Goal: Information Seeking & Learning: Compare options

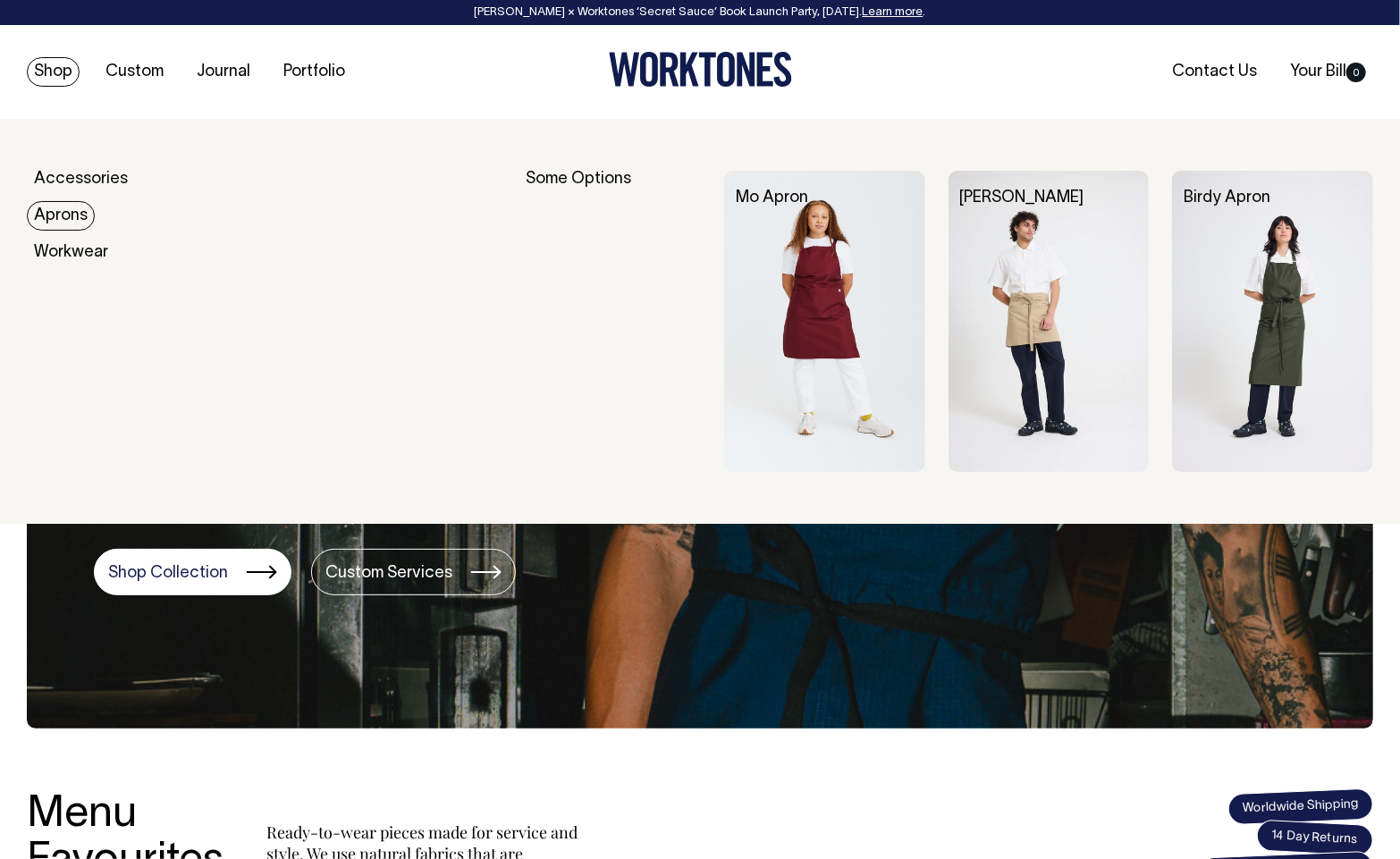
click at [63, 209] on link "Aprons" at bounding box center [61, 216] width 68 height 29
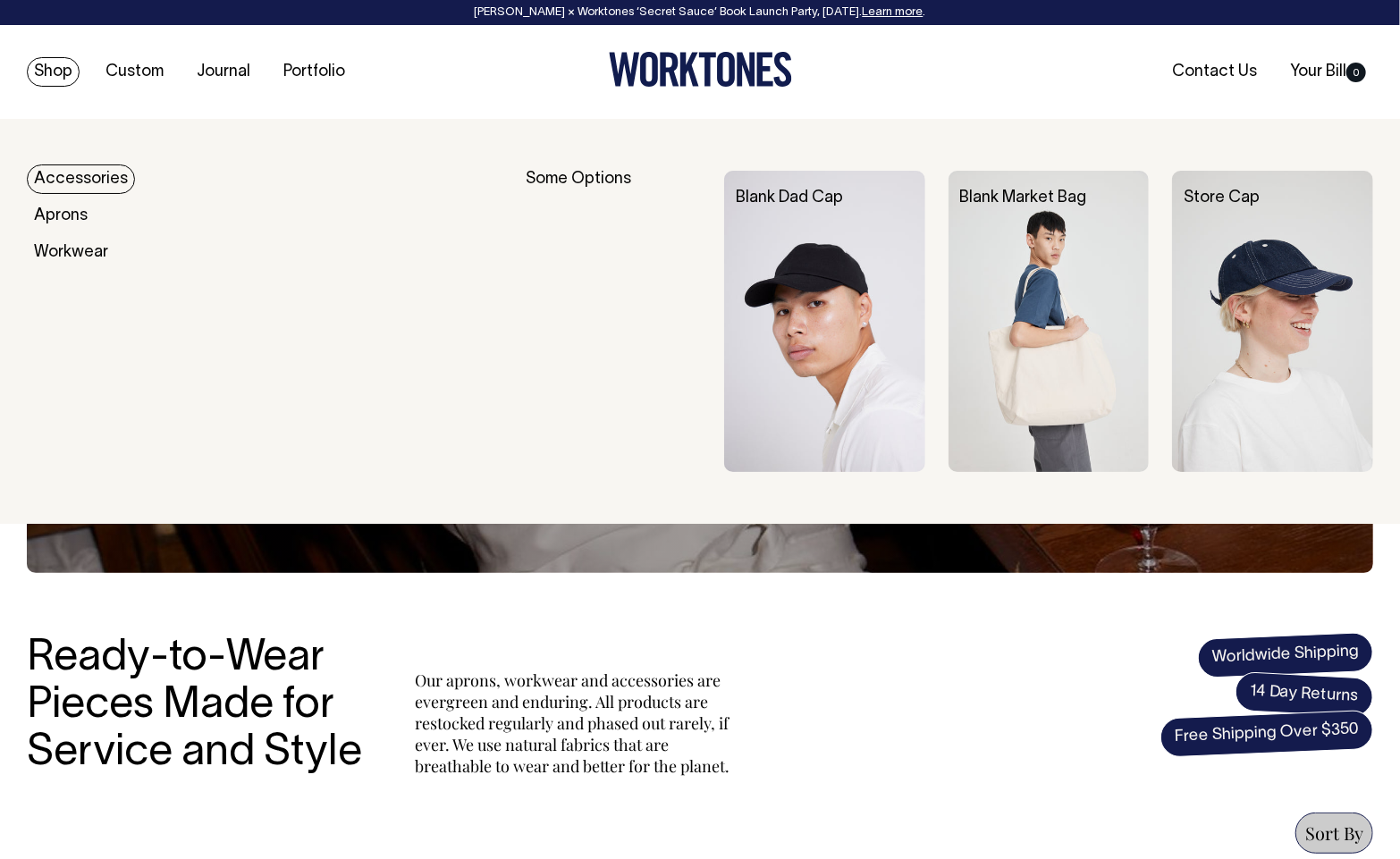
click at [69, 70] on link "Shop" at bounding box center [53, 71] width 53 height 29
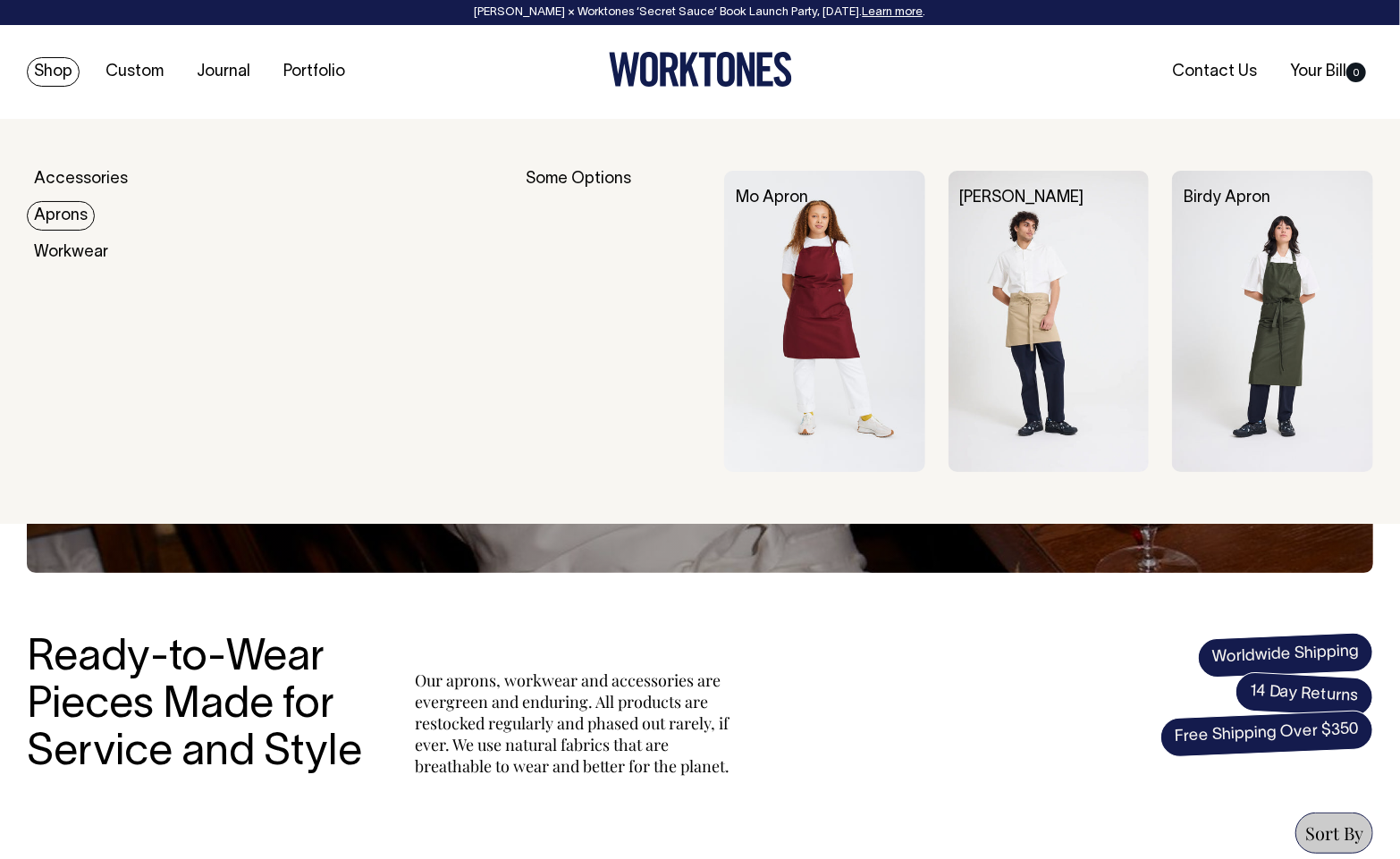
click at [54, 214] on link "Aprons" at bounding box center [61, 216] width 68 height 29
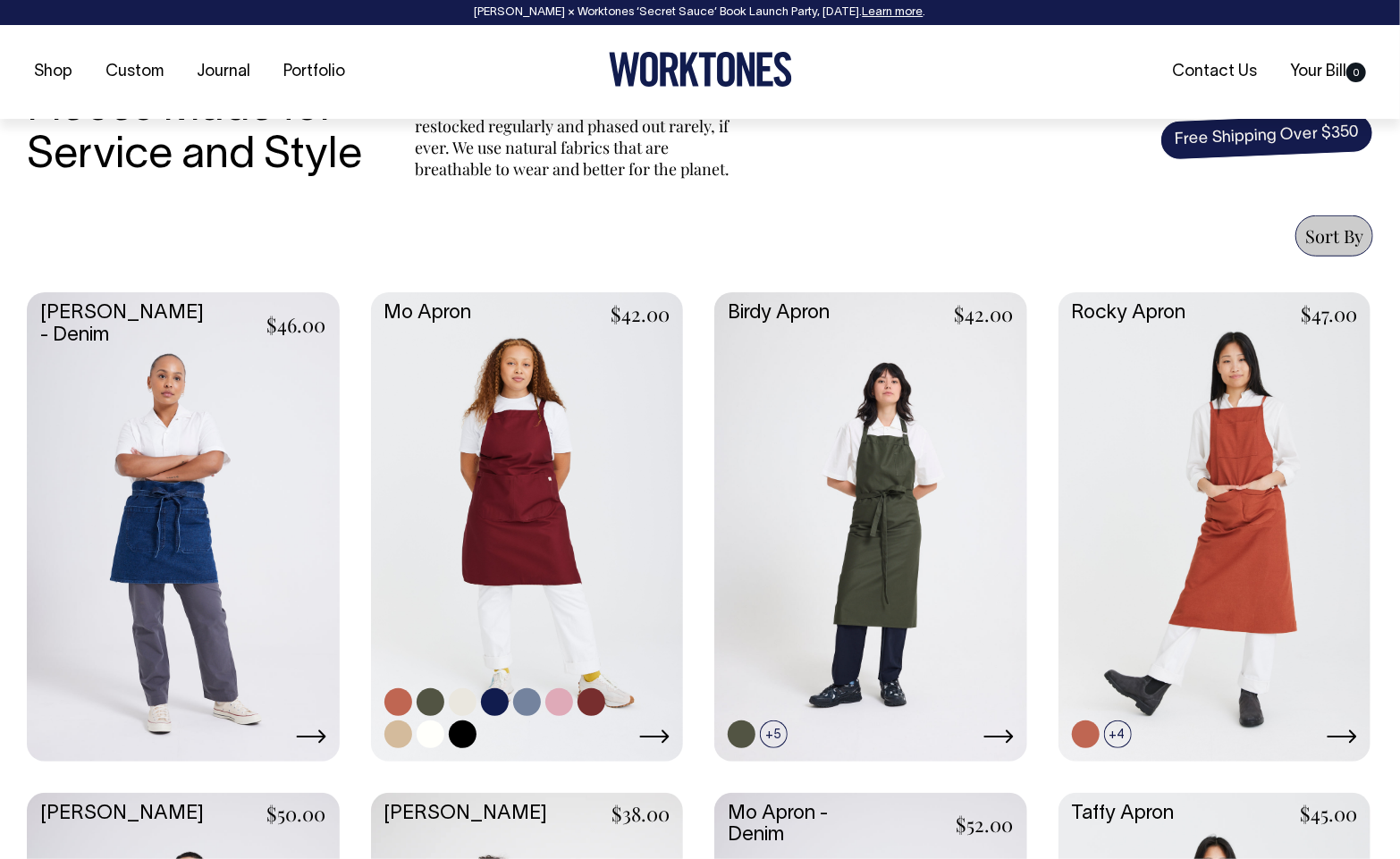
scroll to position [598, 0]
click at [577, 518] on link at bounding box center [527, 524] width 313 height 465
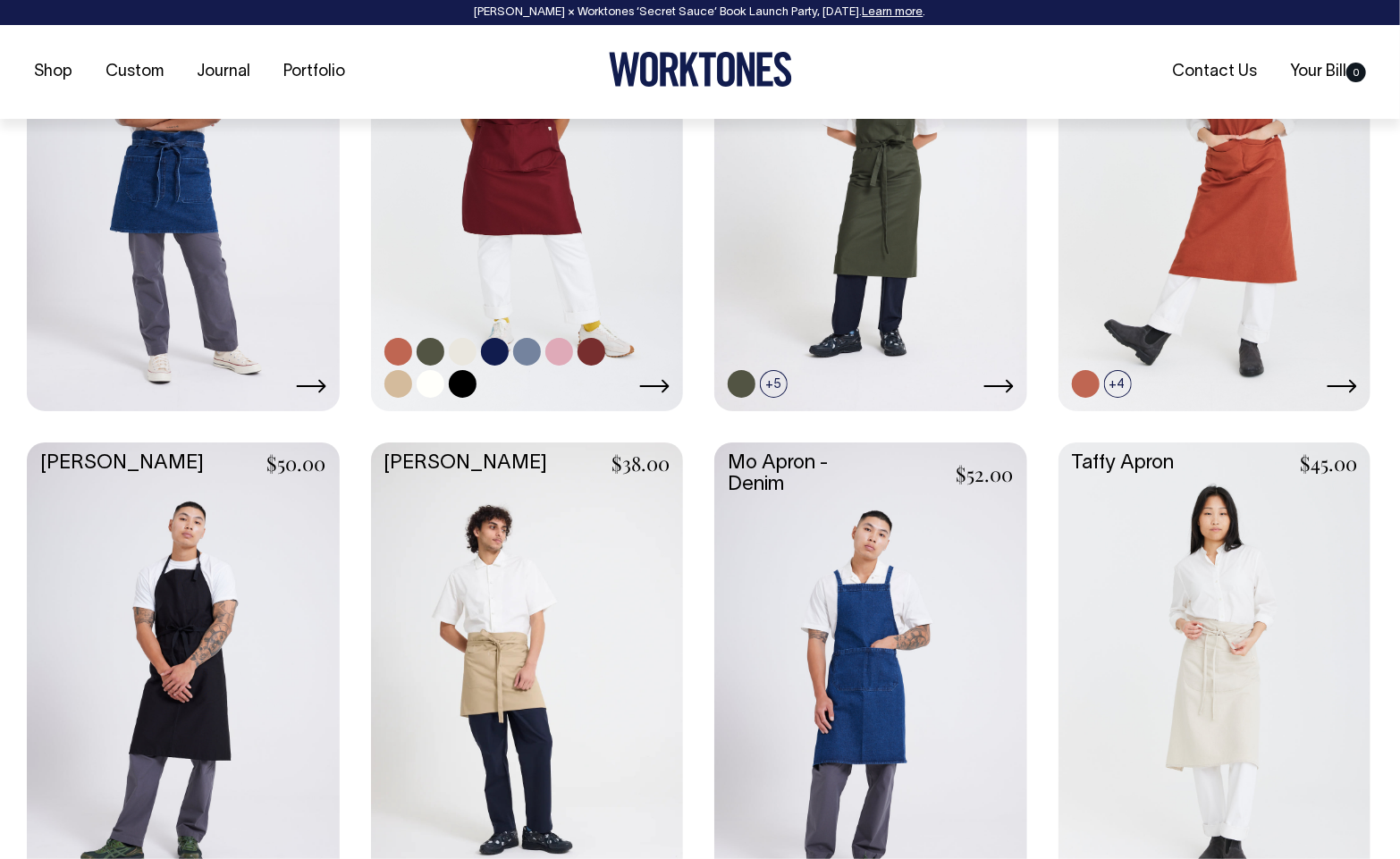
scroll to position [947, 0]
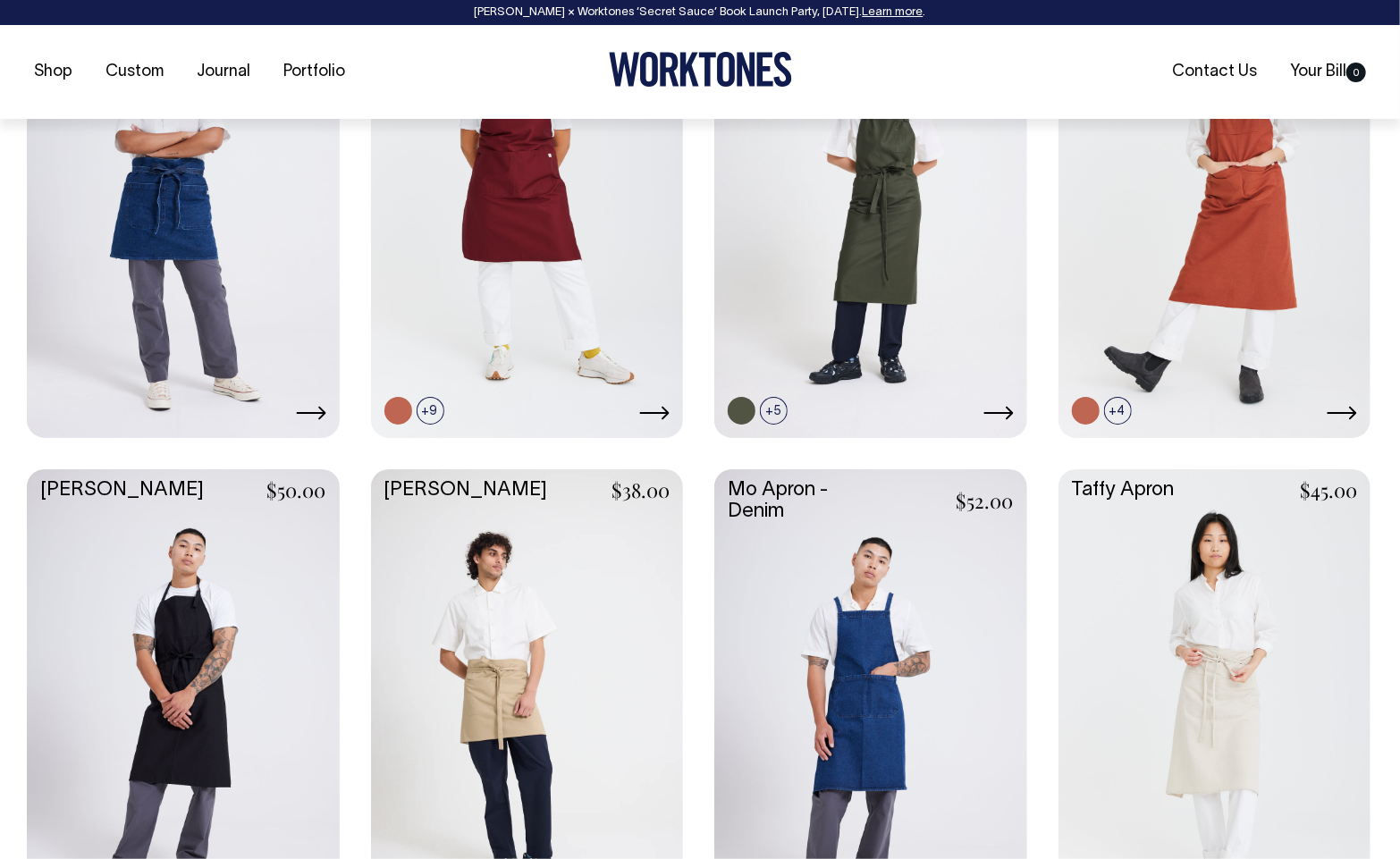
click at [263, 646] on link at bounding box center [182, 701] width 313 height 465
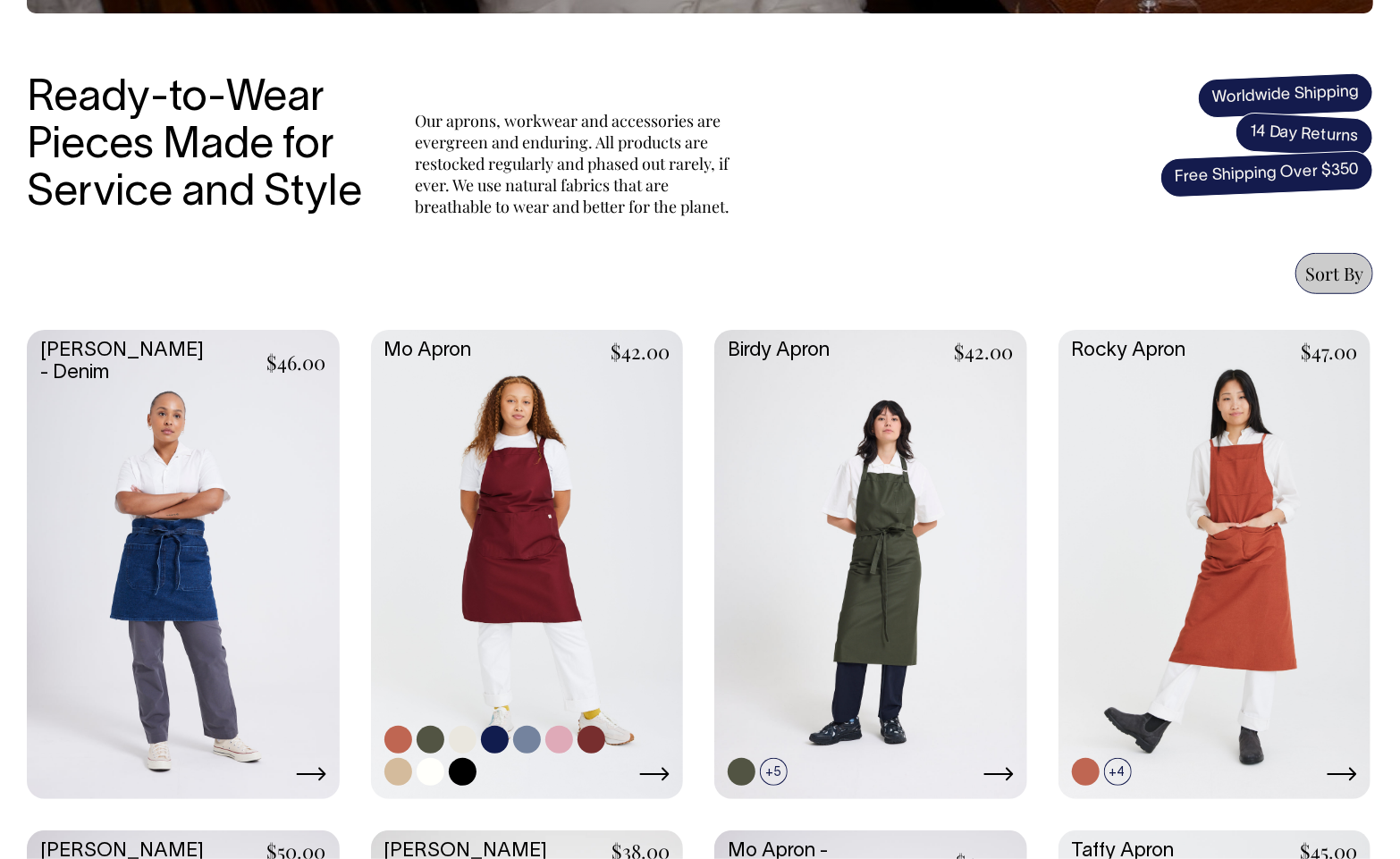
scroll to position [559, 0]
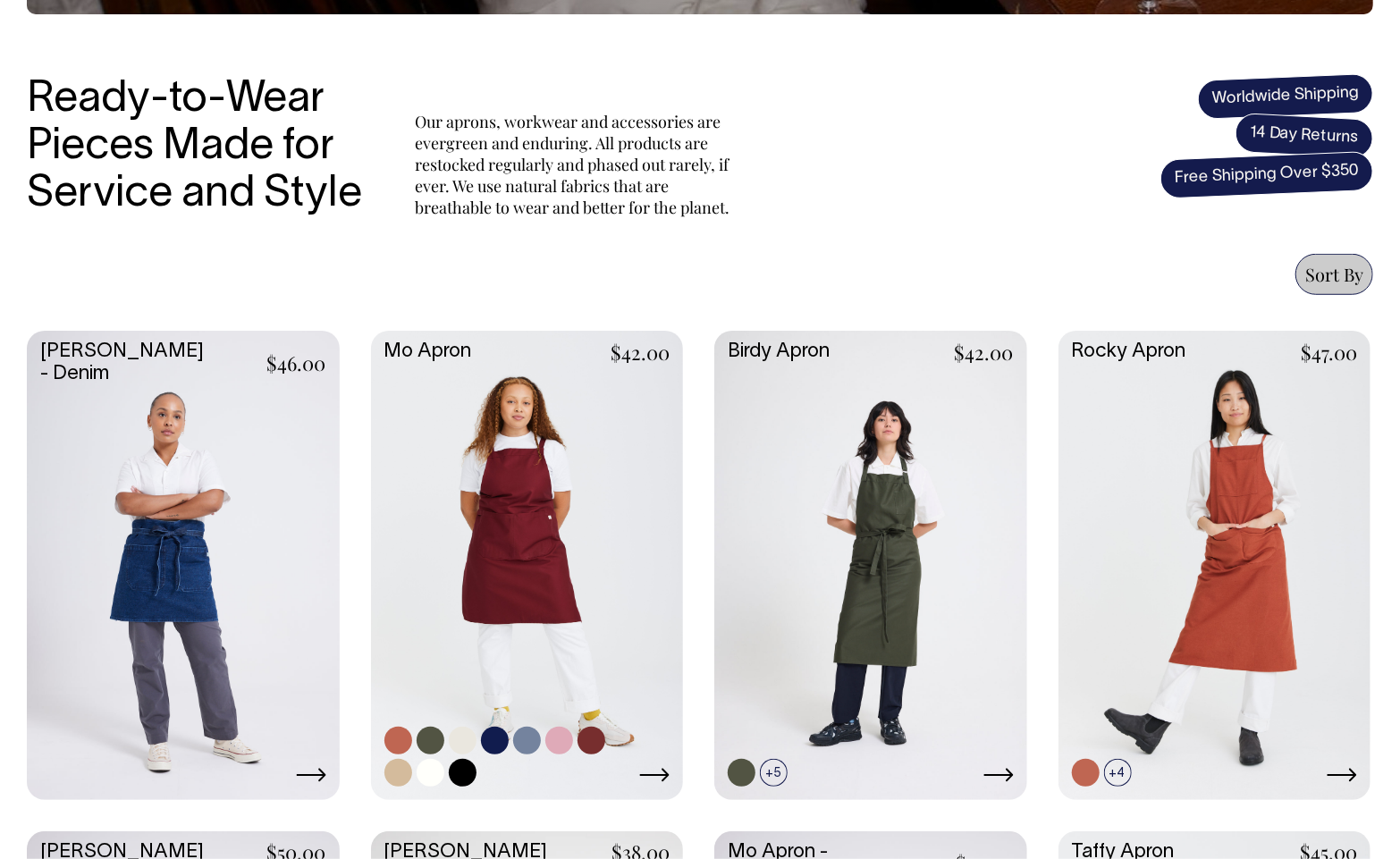
click at [477, 531] on link at bounding box center [527, 563] width 313 height 465
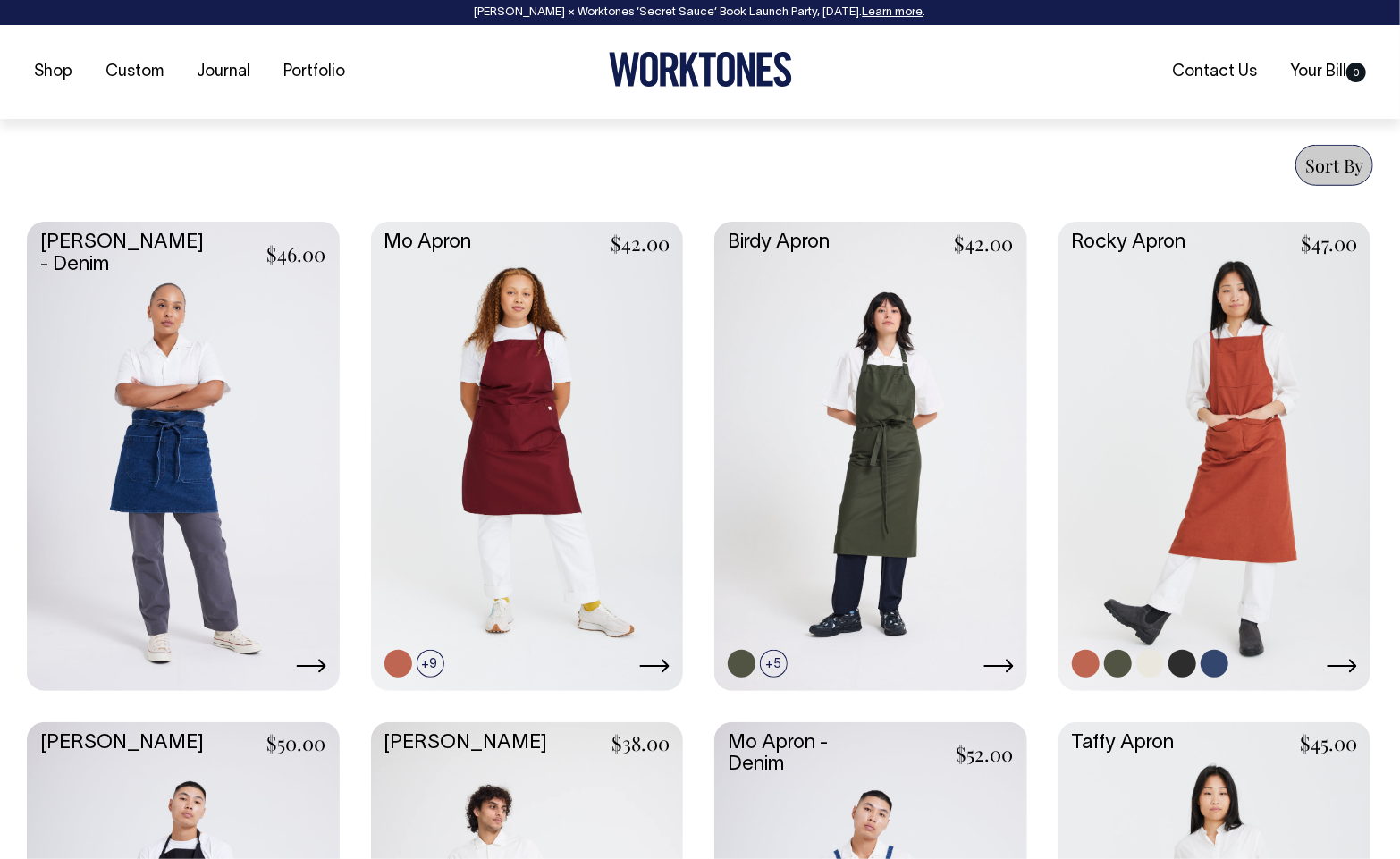
click at [1295, 446] on link at bounding box center [1215, 453] width 313 height 465
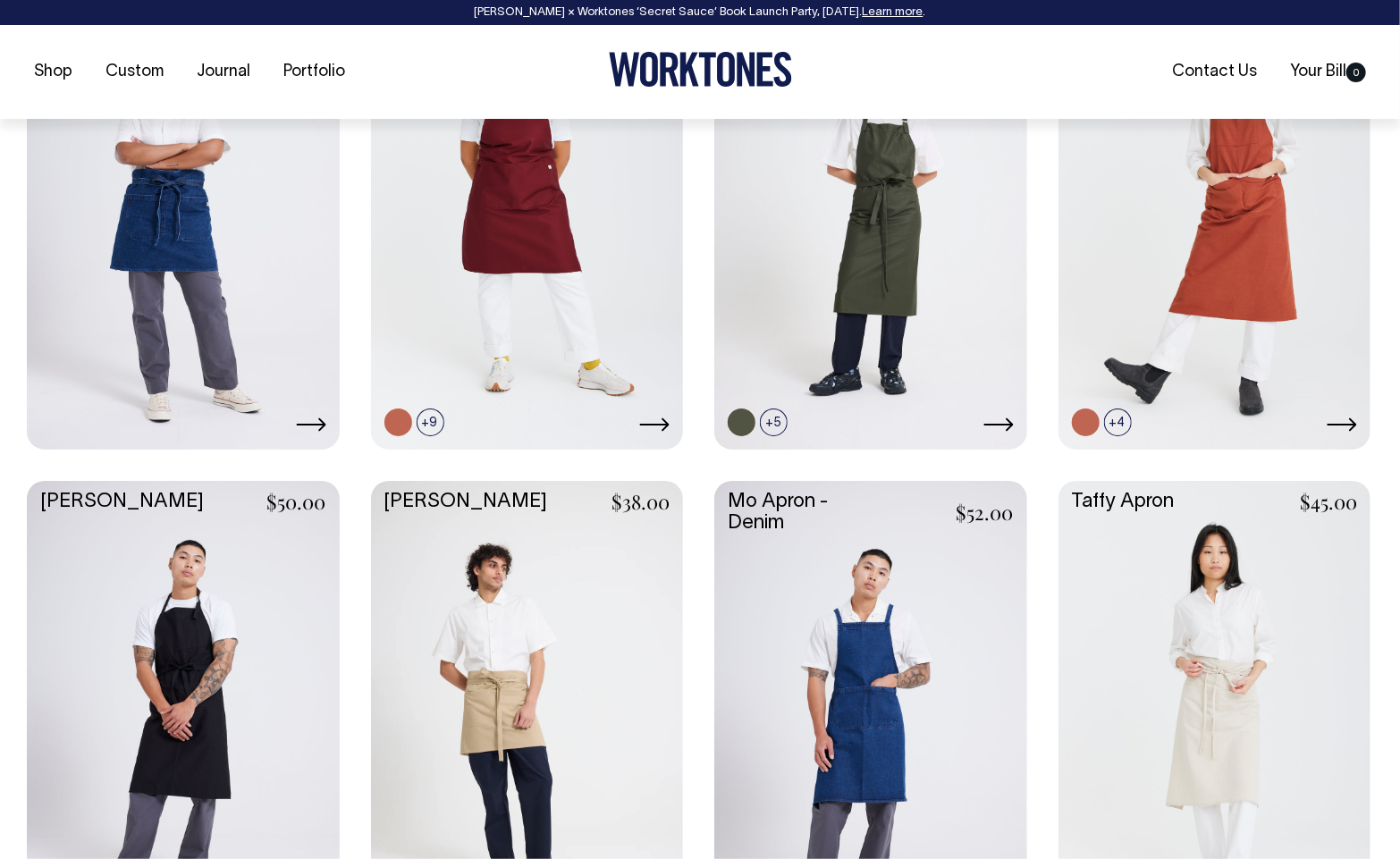
scroll to position [923, 0]
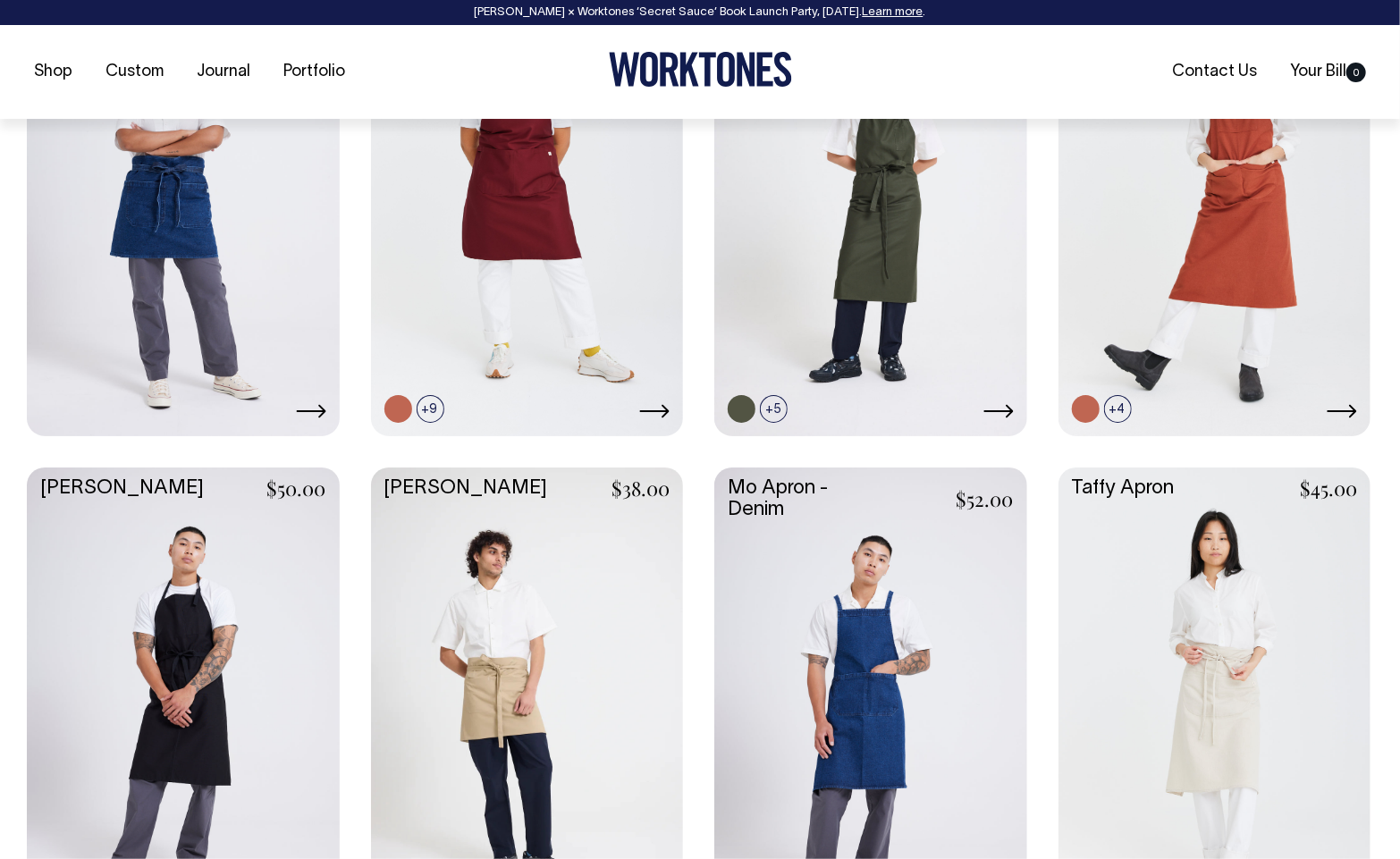
click at [196, 660] on link at bounding box center [182, 699] width 313 height 465
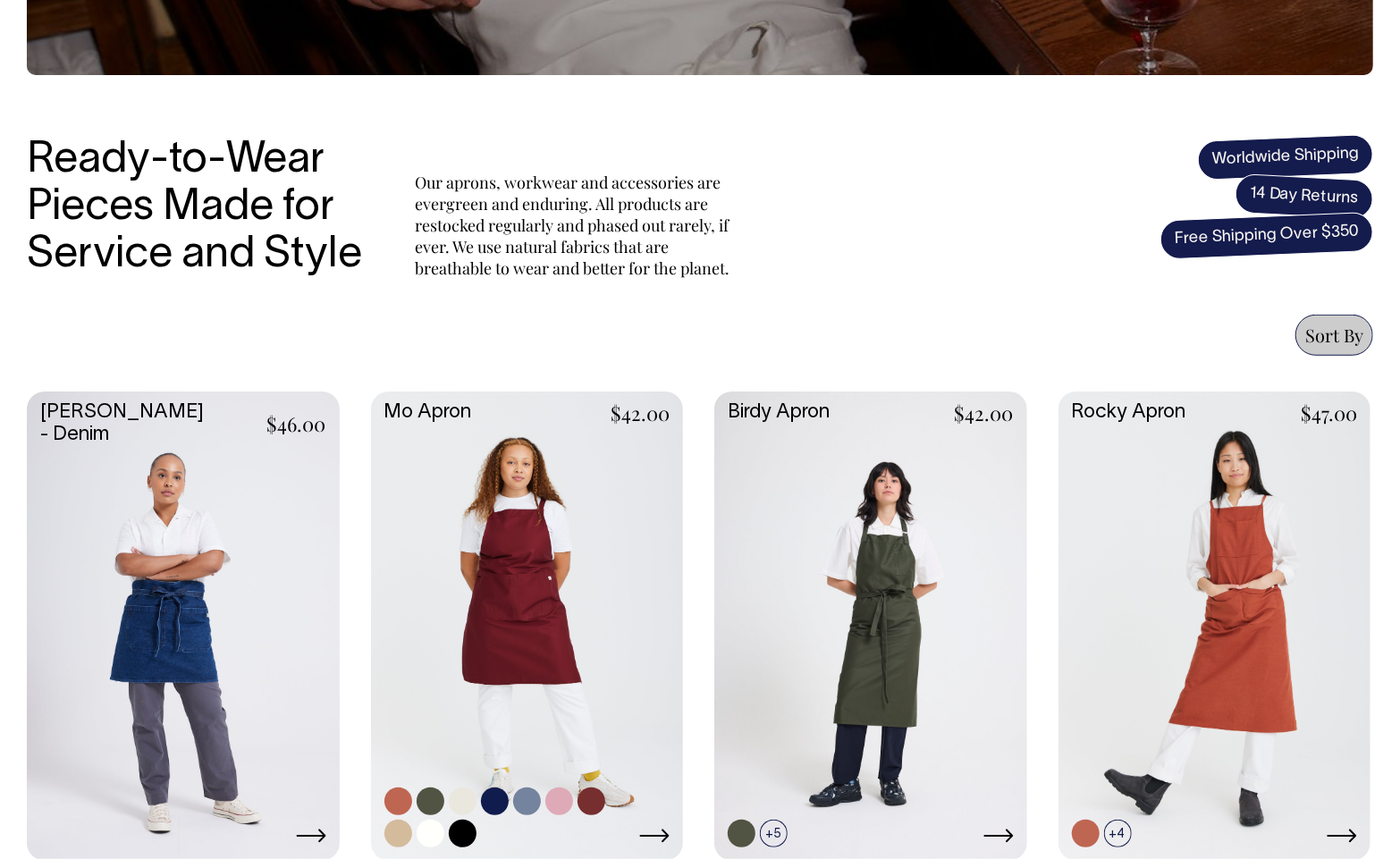
scroll to position [496, 0]
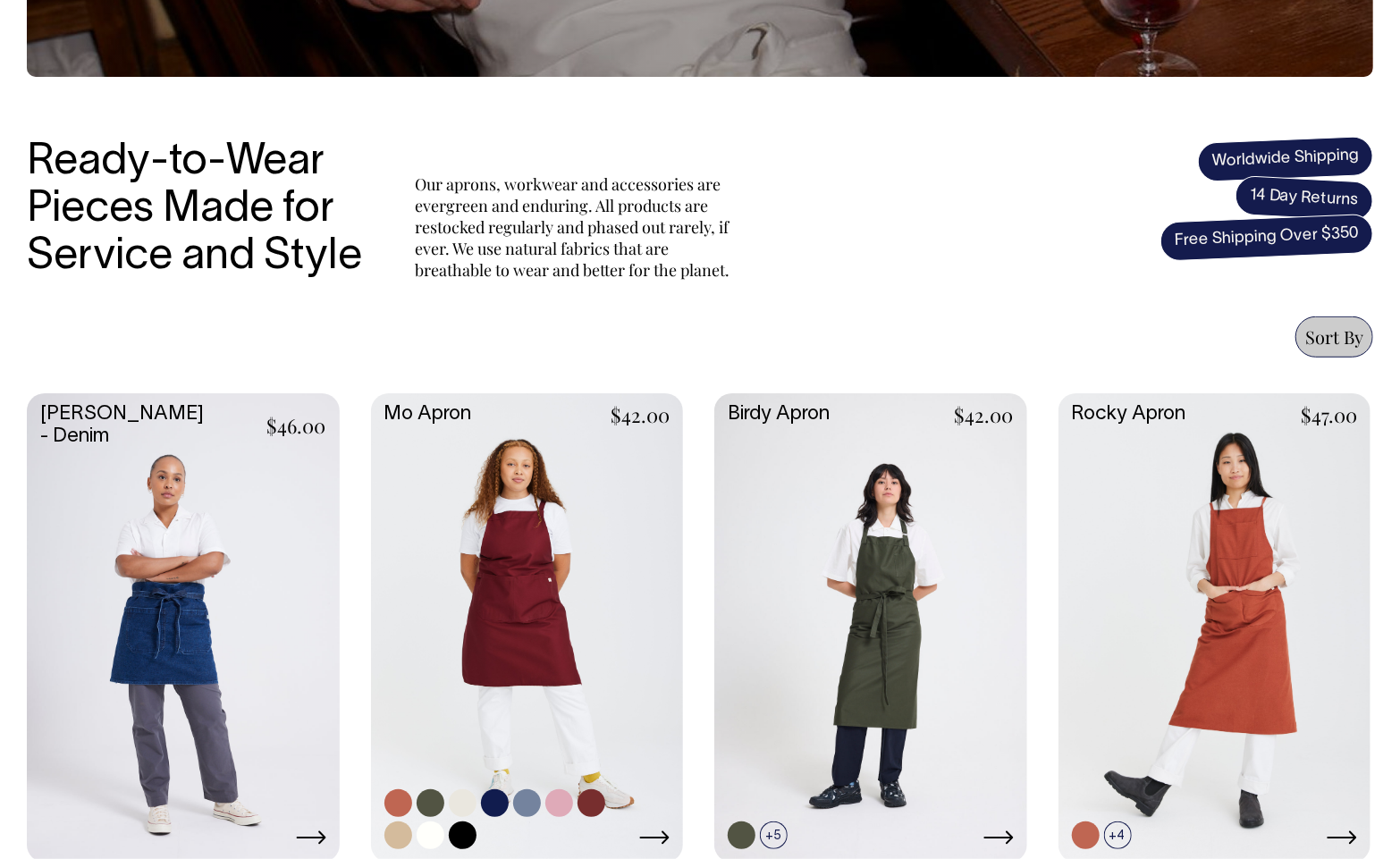
click at [505, 552] on link at bounding box center [527, 625] width 313 height 465
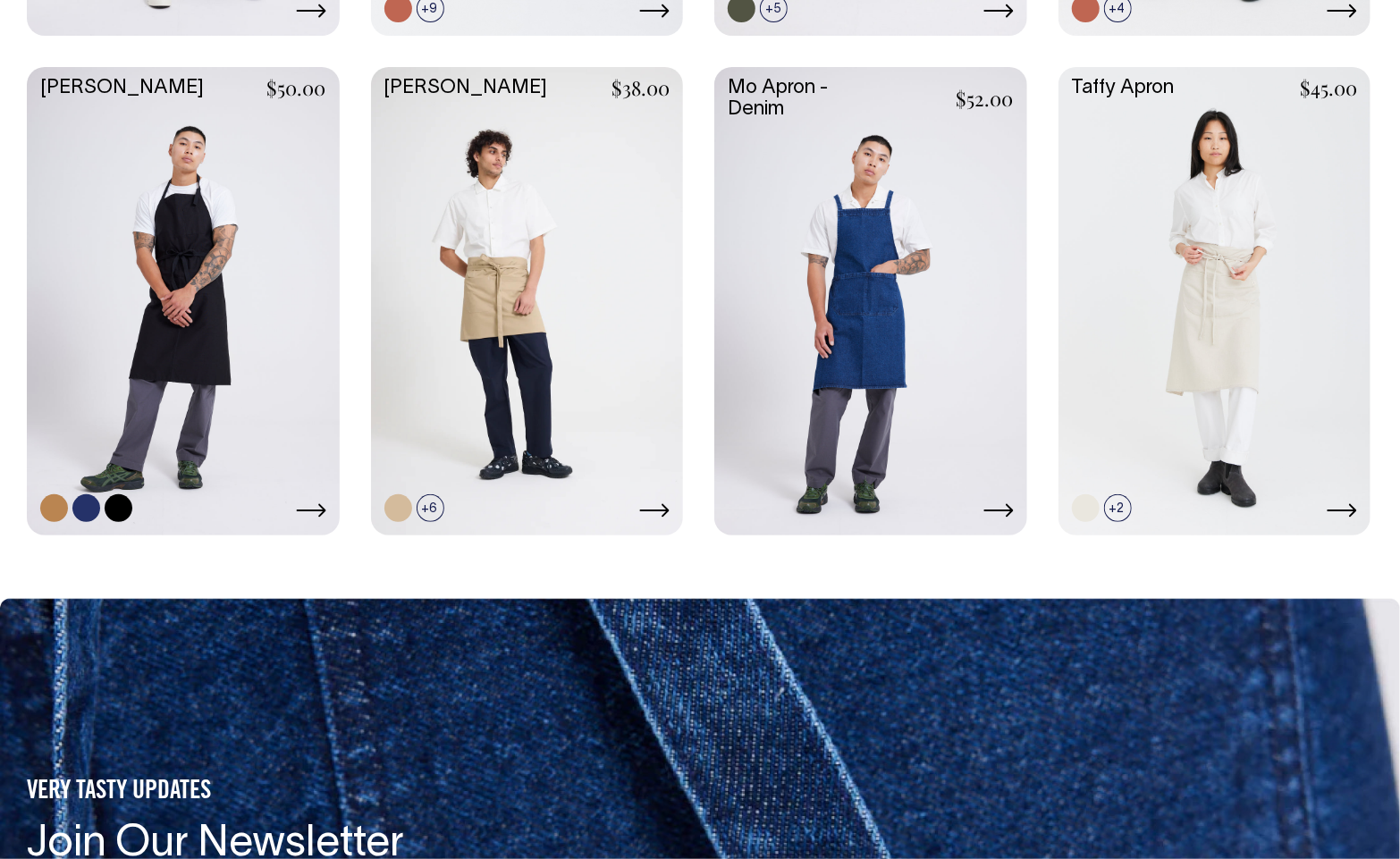
click at [218, 291] on link at bounding box center [182, 299] width 313 height 465
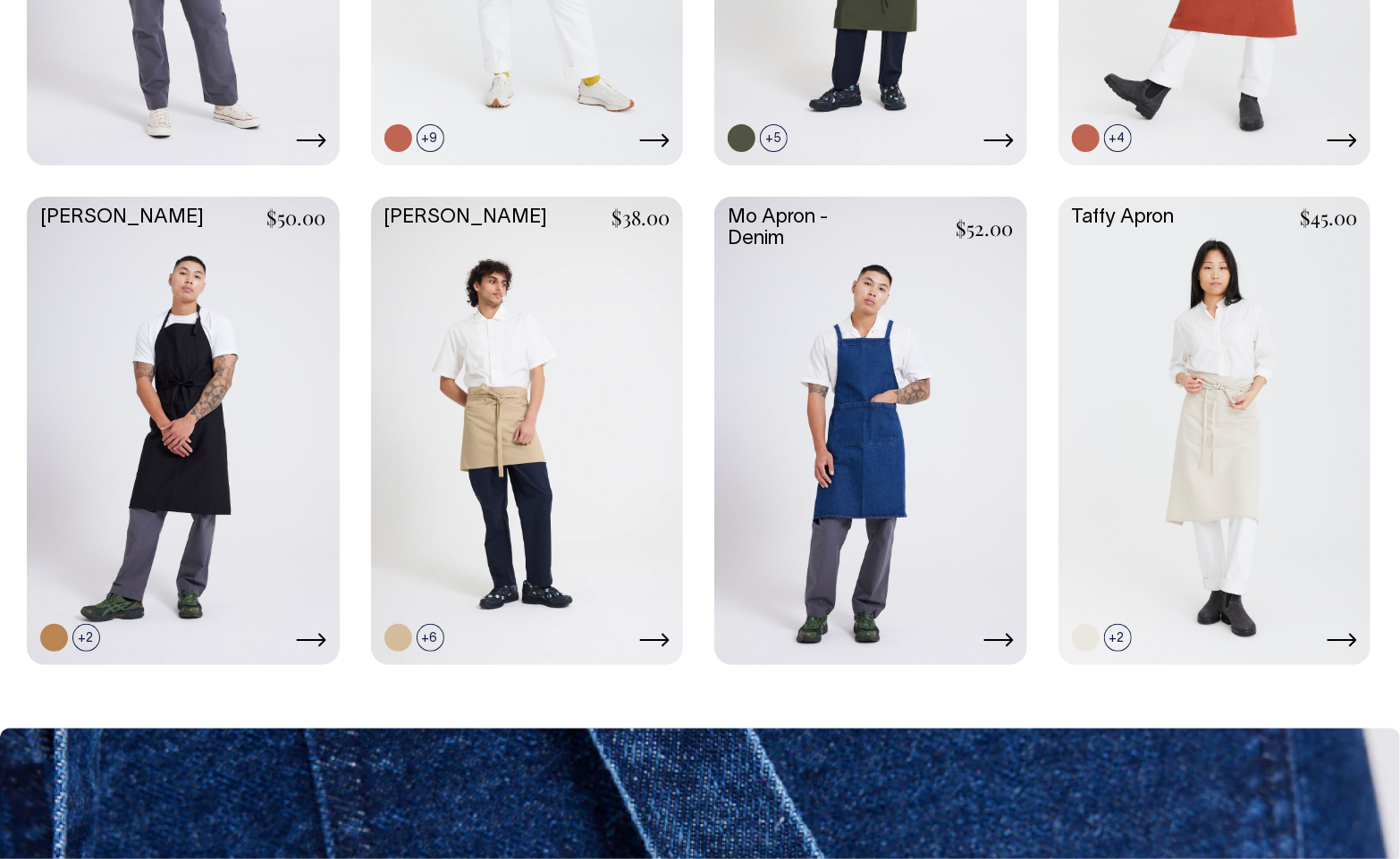
click at [800, 416] on link at bounding box center [871, 429] width 313 height 465
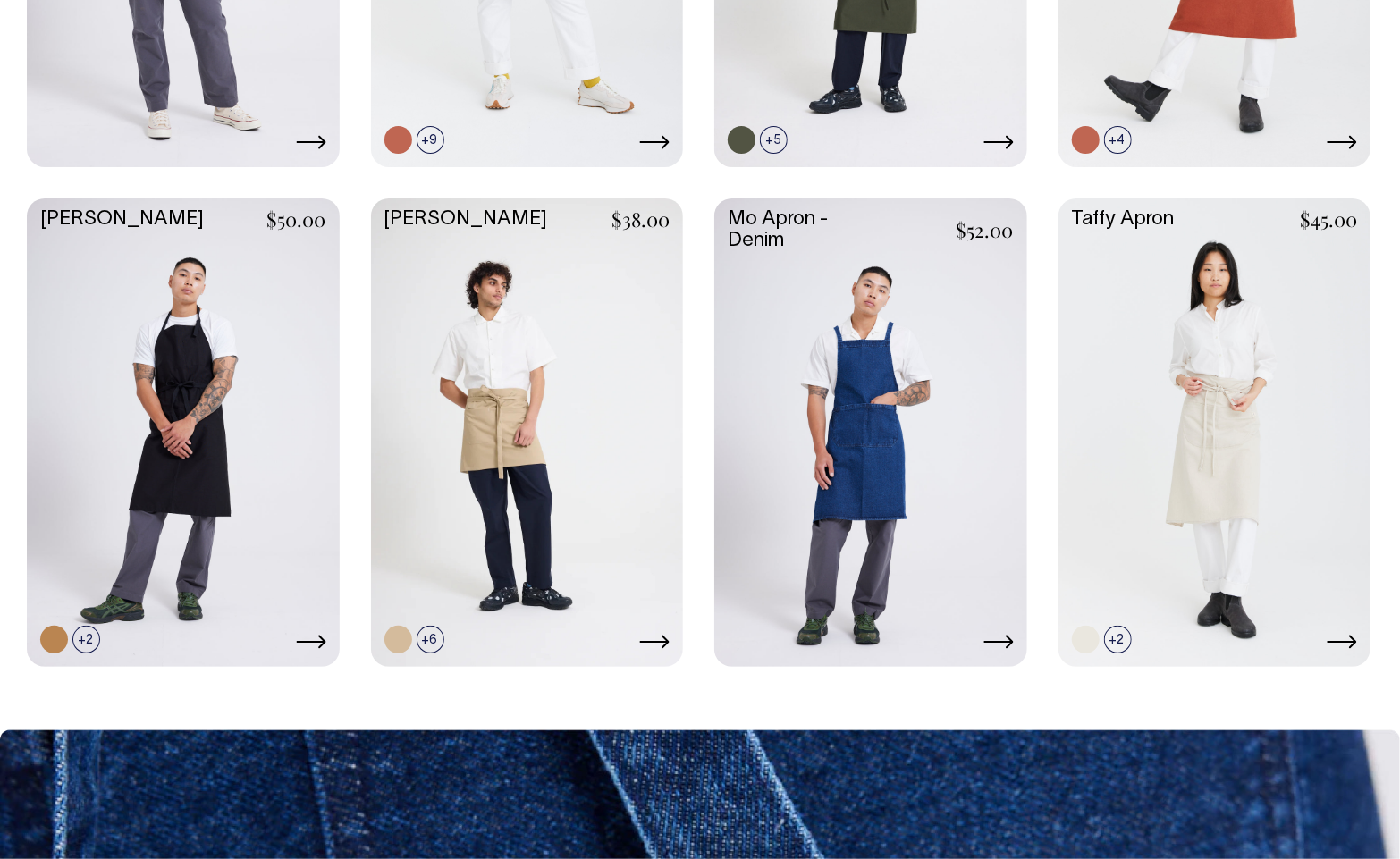
scroll to position [1190, 0]
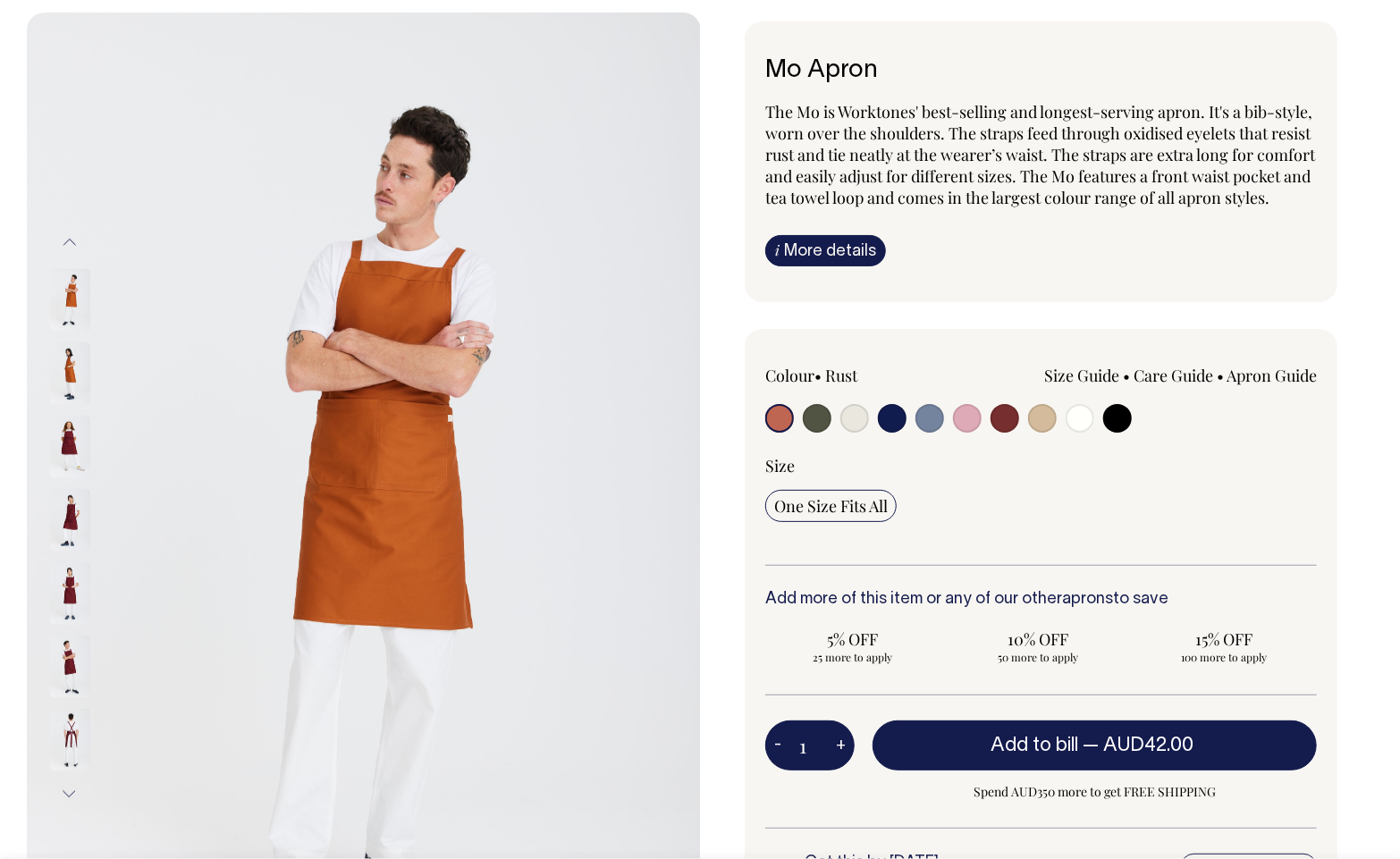
scroll to position [107, 0]
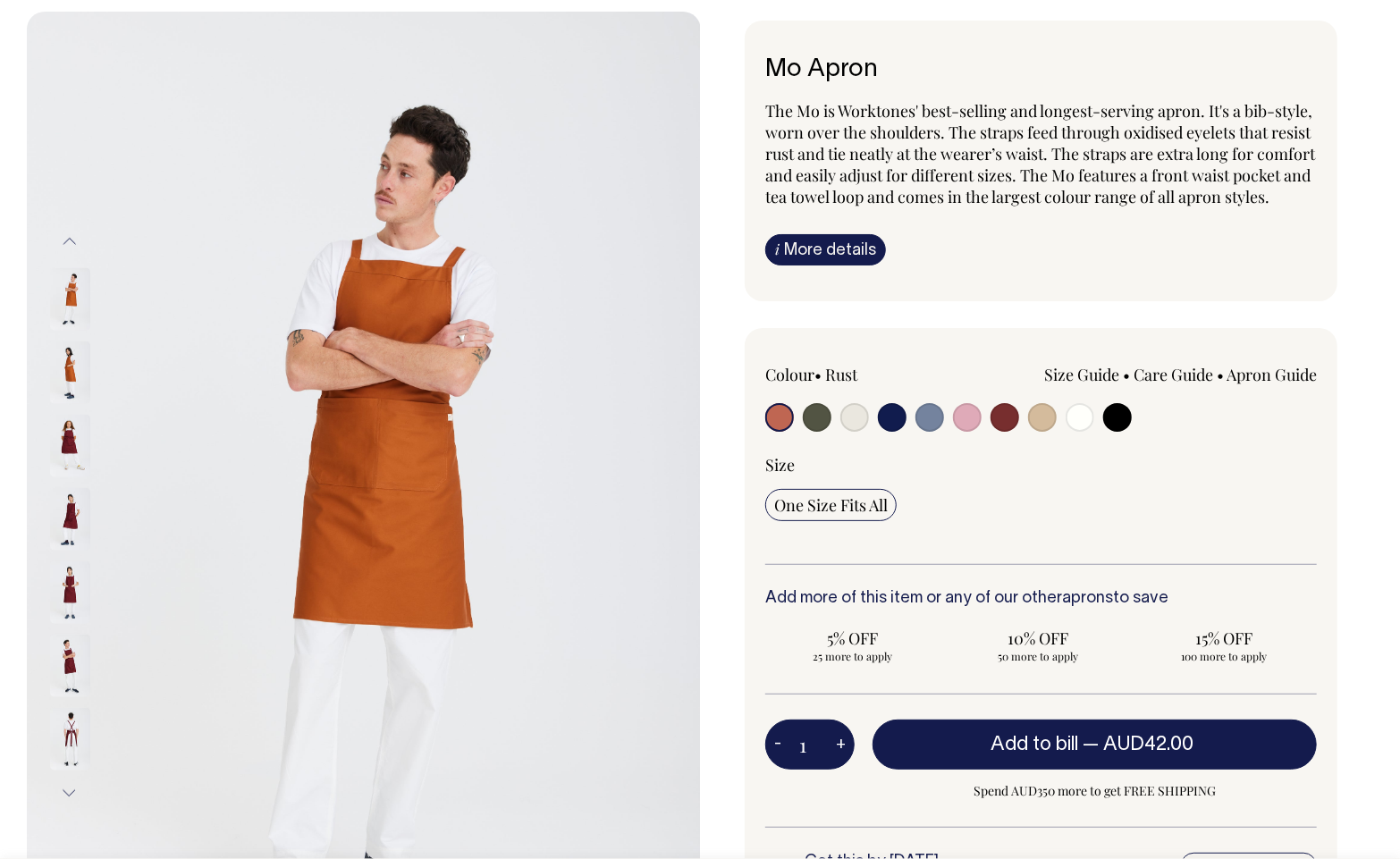
click at [61, 531] on img at bounding box center [70, 520] width 40 height 63
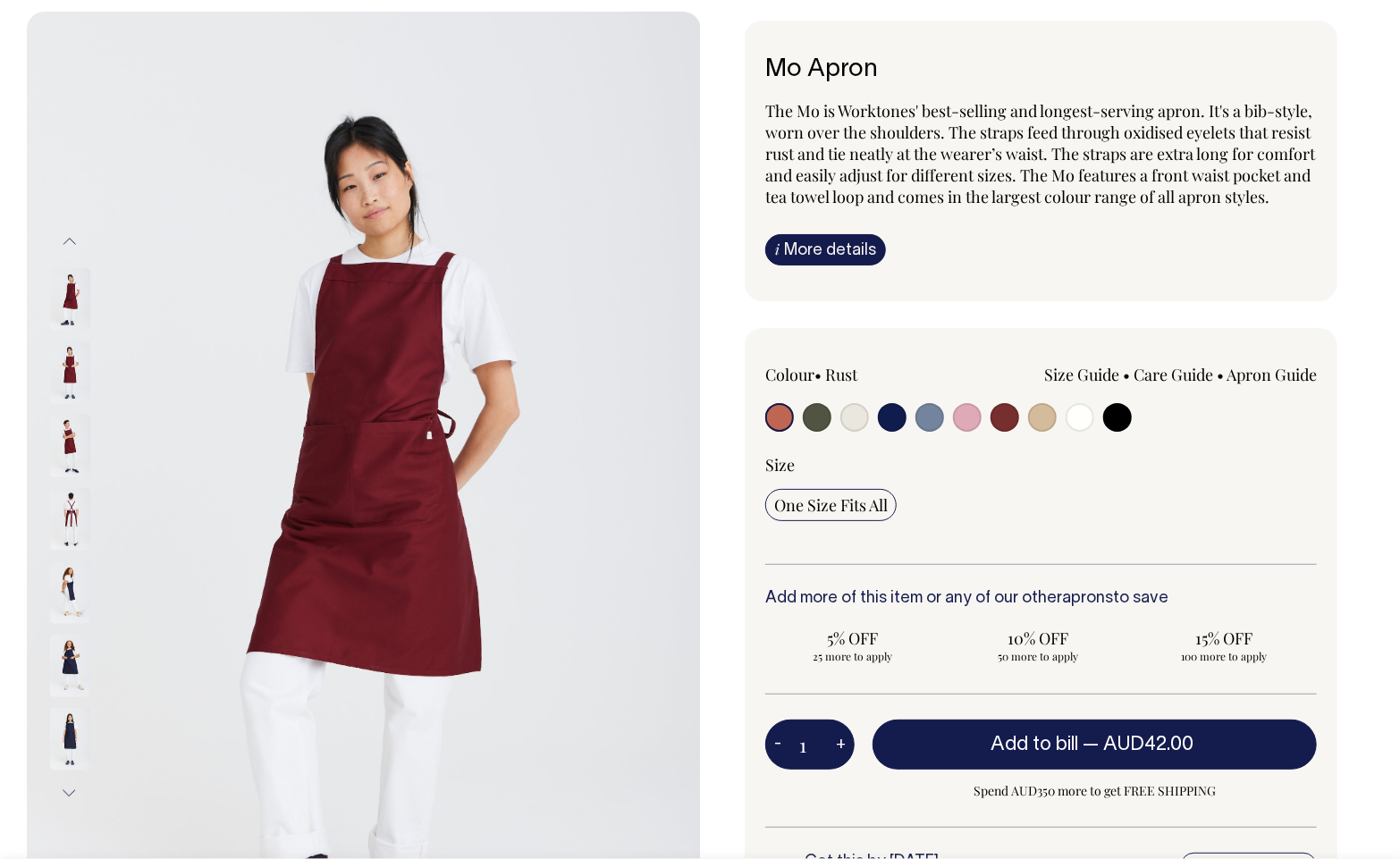
click at [79, 632] on div at bounding box center [94, 665] width 89 height 73
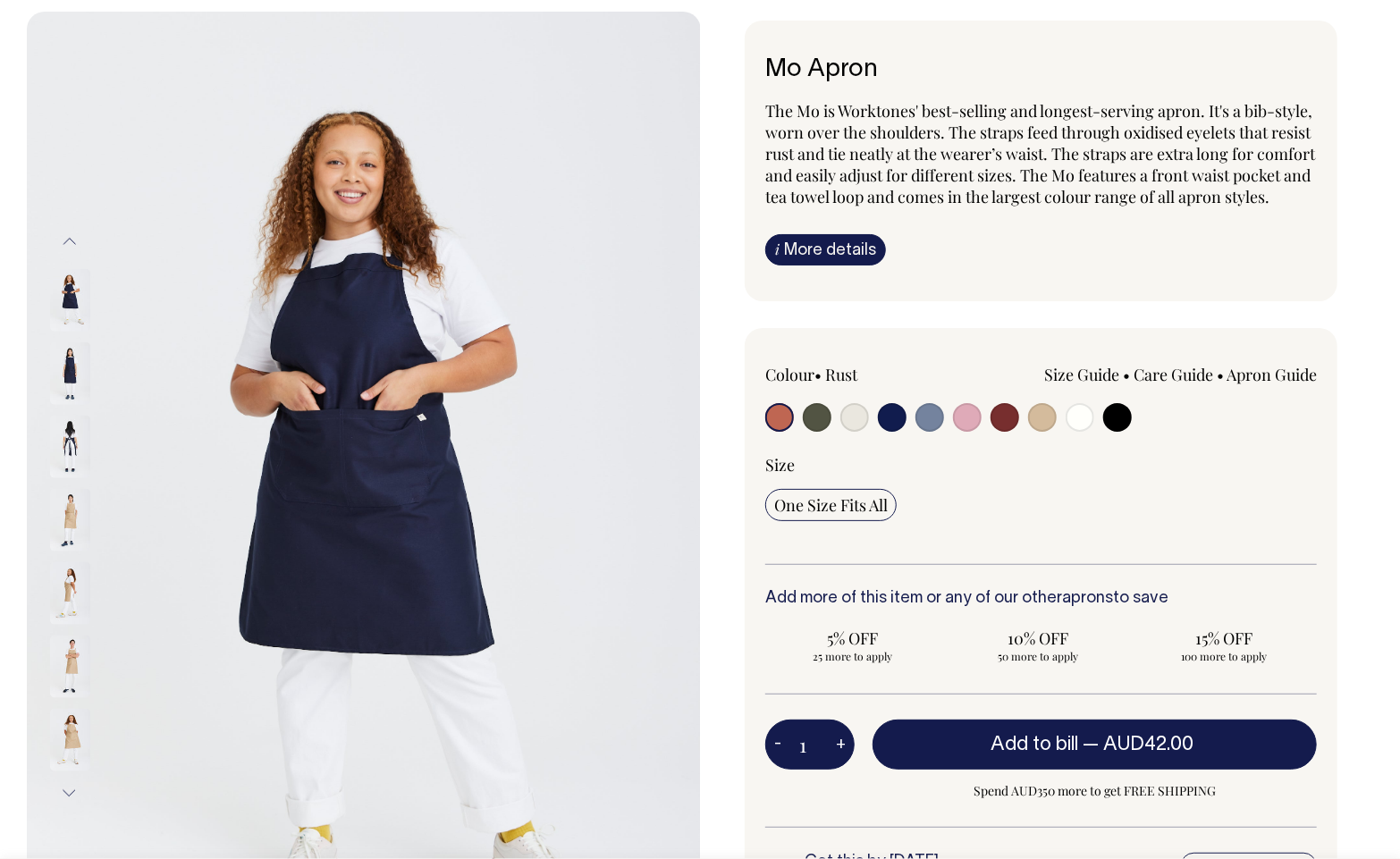
click at [63, 586] on img at bounding box center [70, 594] width 40 height 63
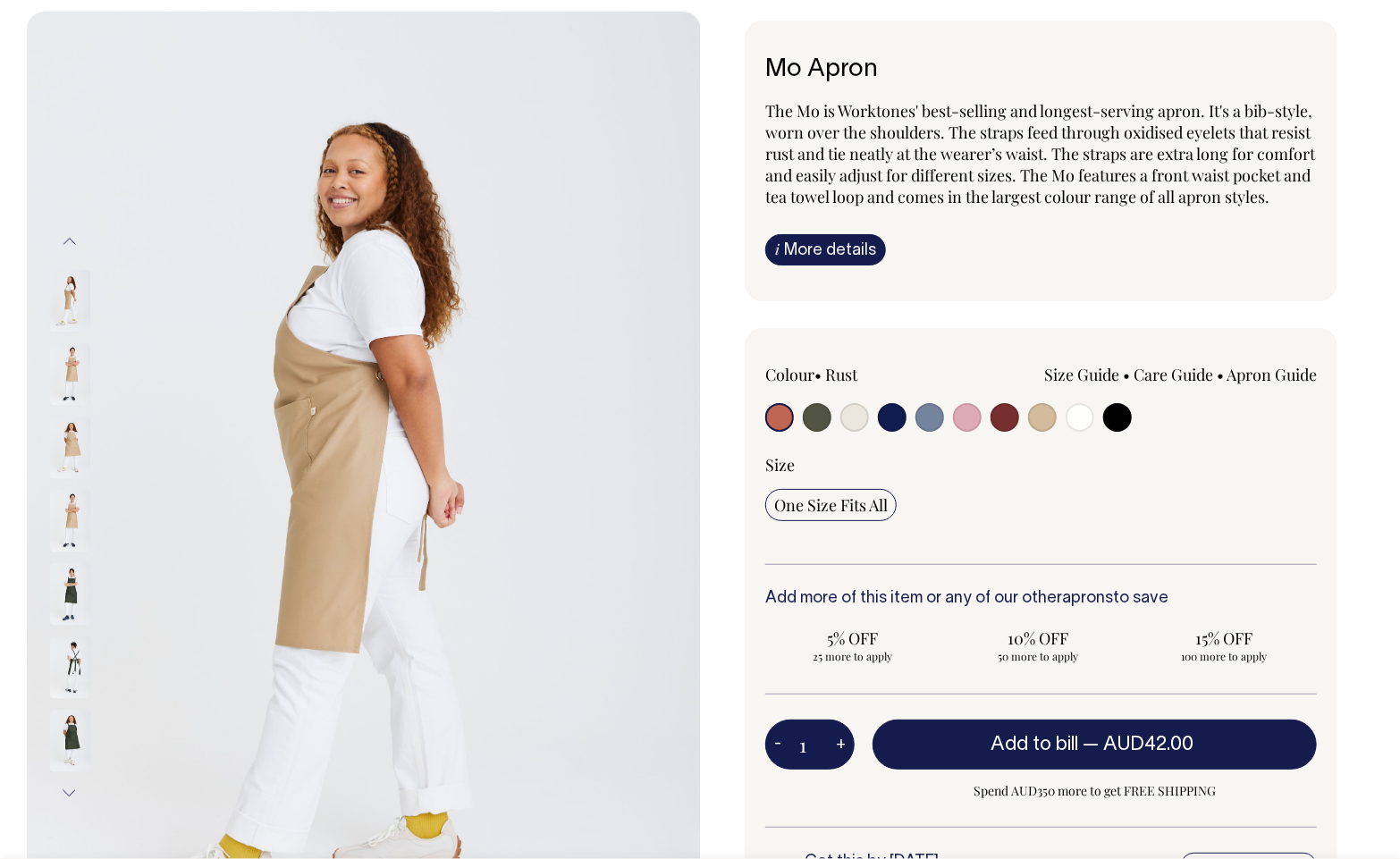
drag, startPoint x: 68, startPoint y: 419, endPoint x: 67, endPoint y: 395, distance: 24.0
click at [68, 418] on img at bounding box center [70, 448] width 40 height 63
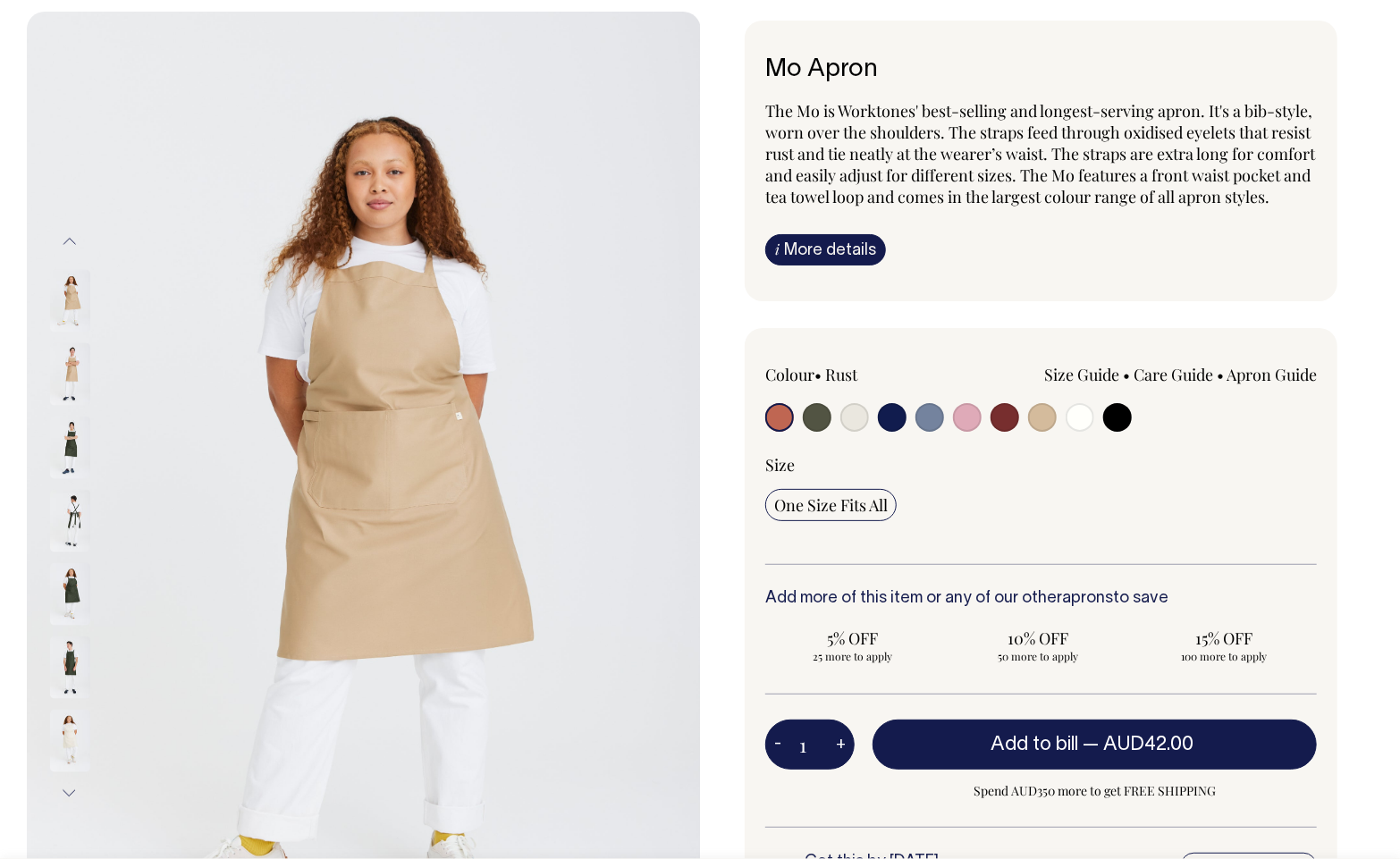
click at [70, 338] on div at bounding box center [94, 301] width 89 height 73
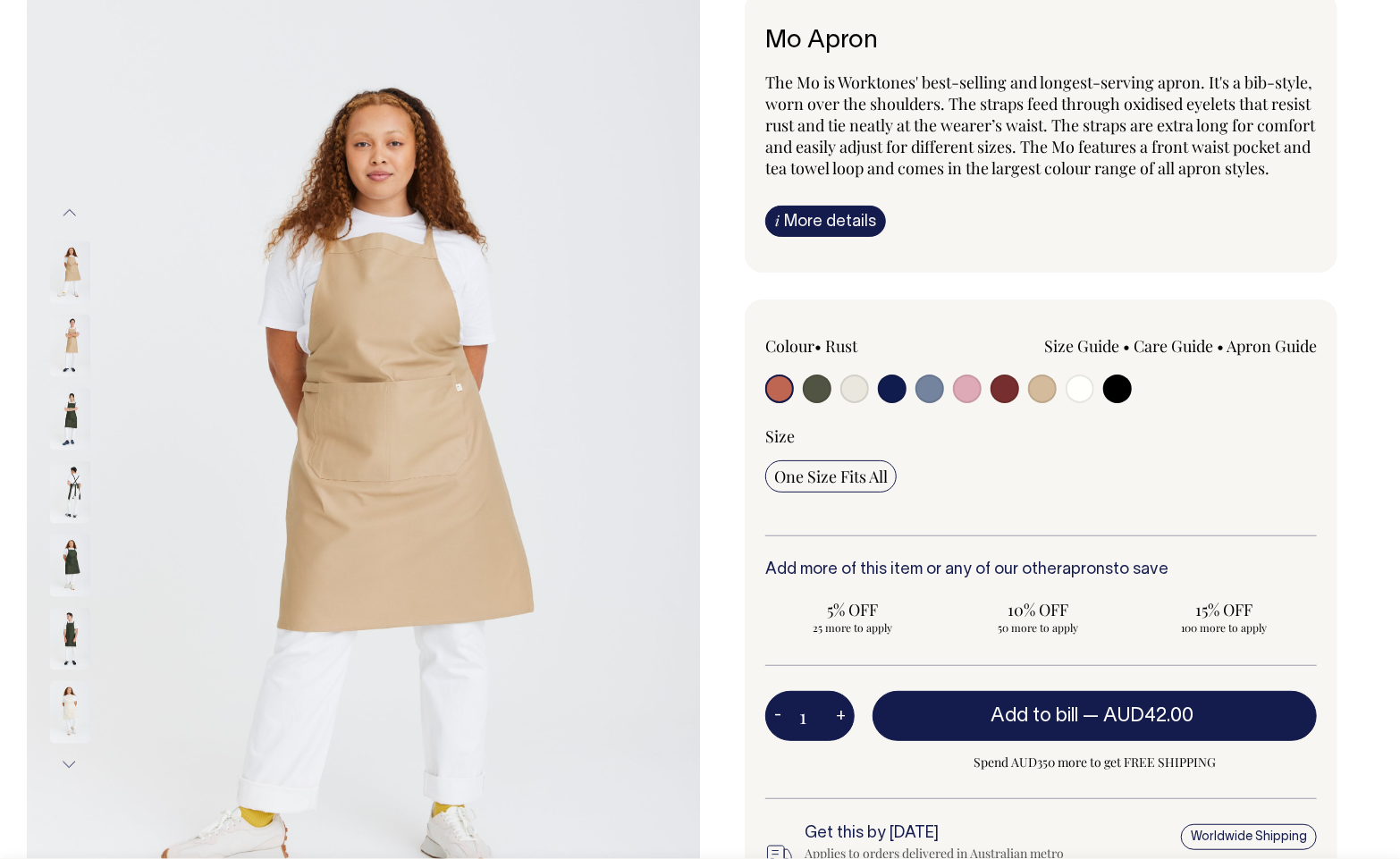
click at [1277, 378] on div "Size Guide Size Guide Measurement cm Bib Width 26 Length at centre front 90 Wid…" at bounding box center [1152, 365] width 331 height 59
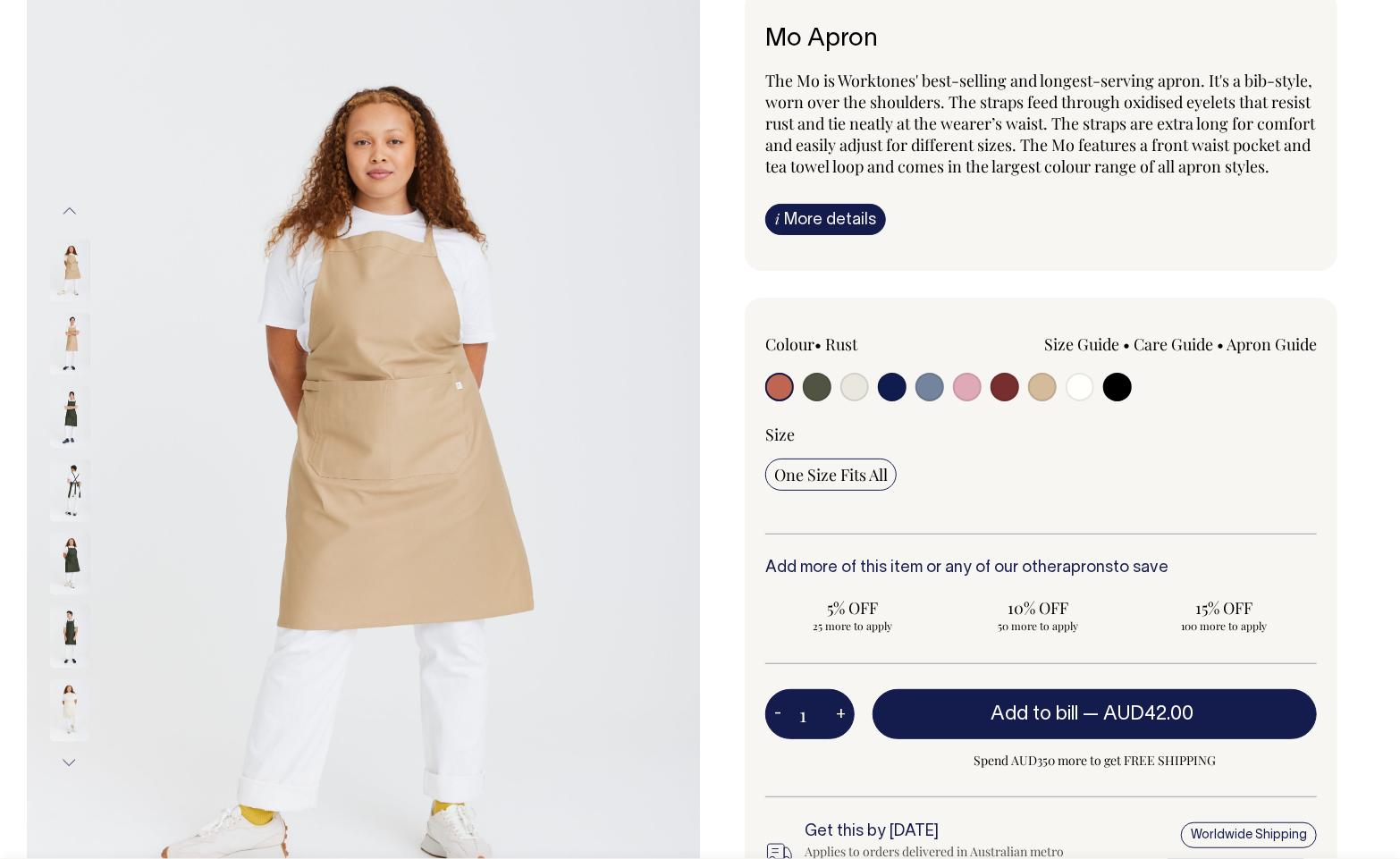
click at [1279, 355] on link "Apron Guide" at bounding box center [1272, 344] width 90 height 22
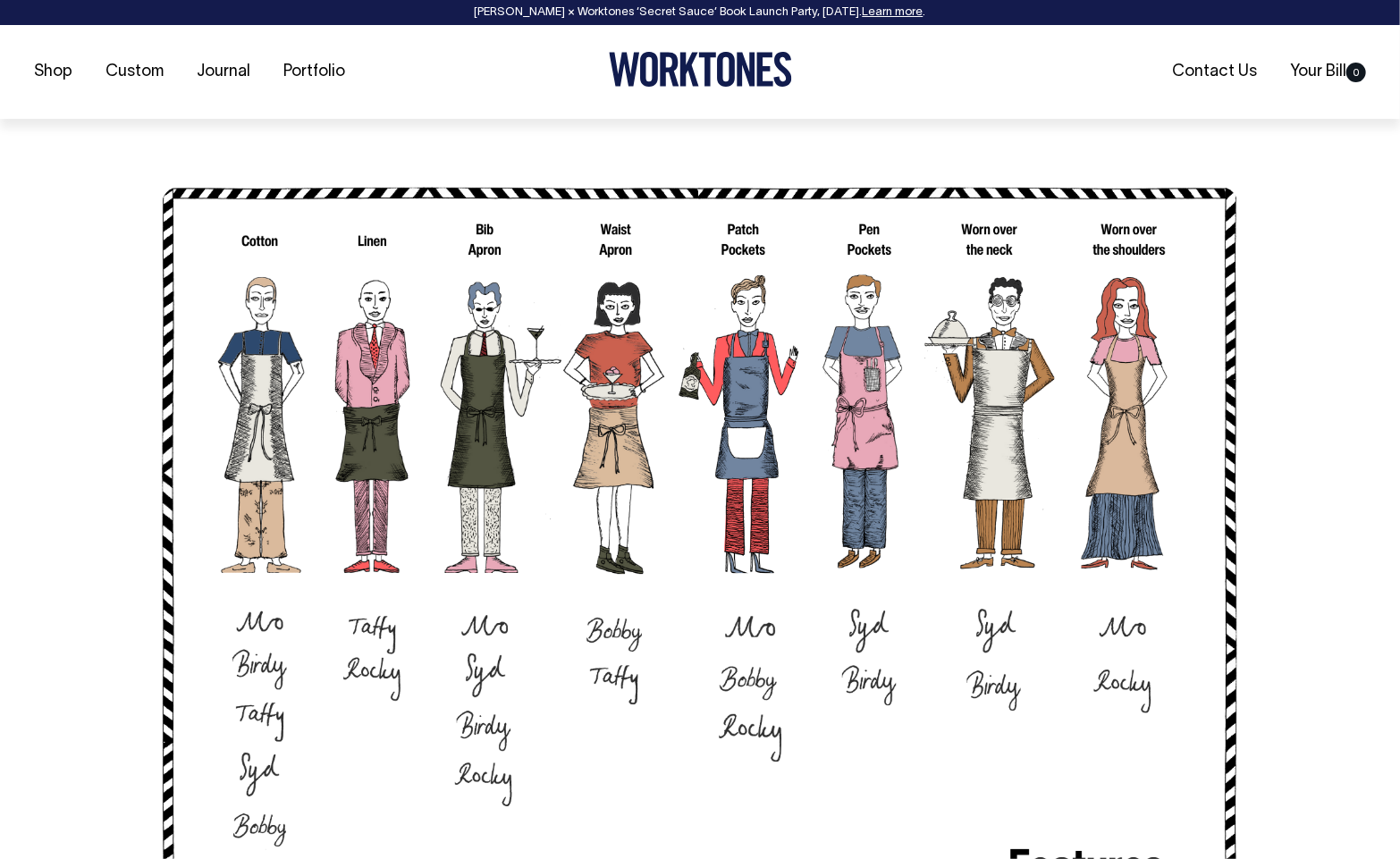
scroll to position [1269, 0]
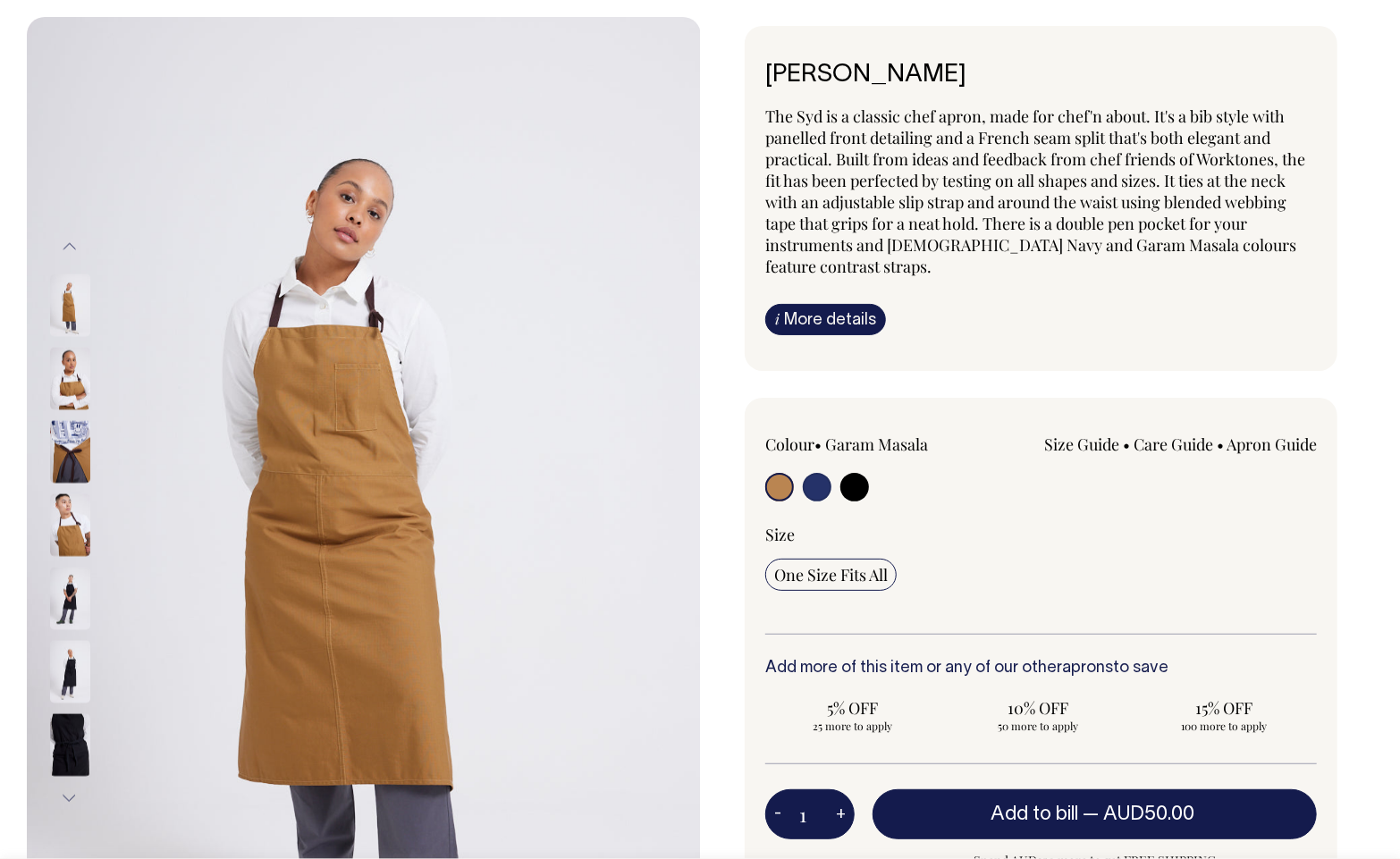
scroll to position [103, 0]
click at [67, 459] on img at bounding box center [70, 450] width 40 height 63
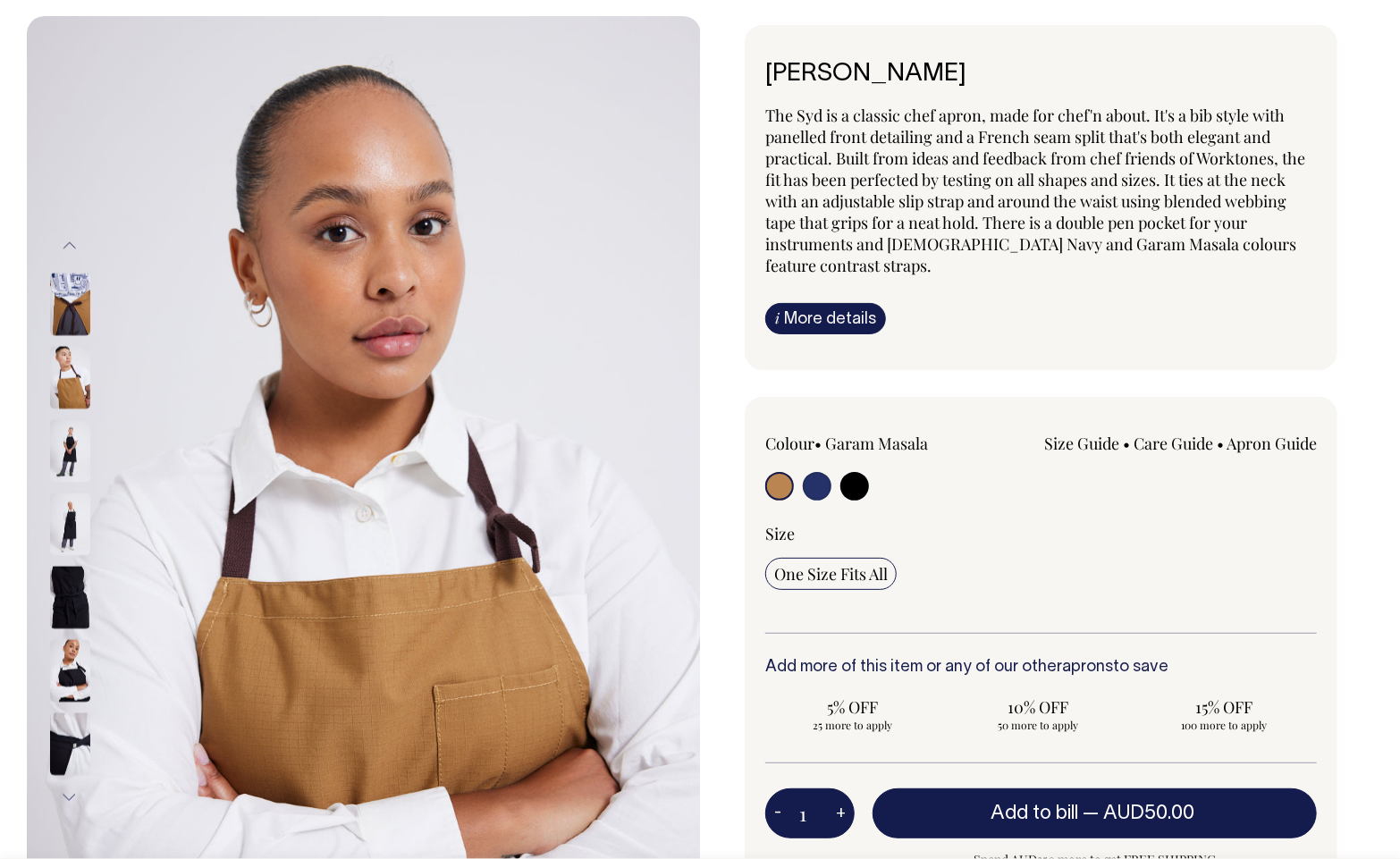
click at [70, 606] on img at bounding box center [70, 598] width 40 height 63
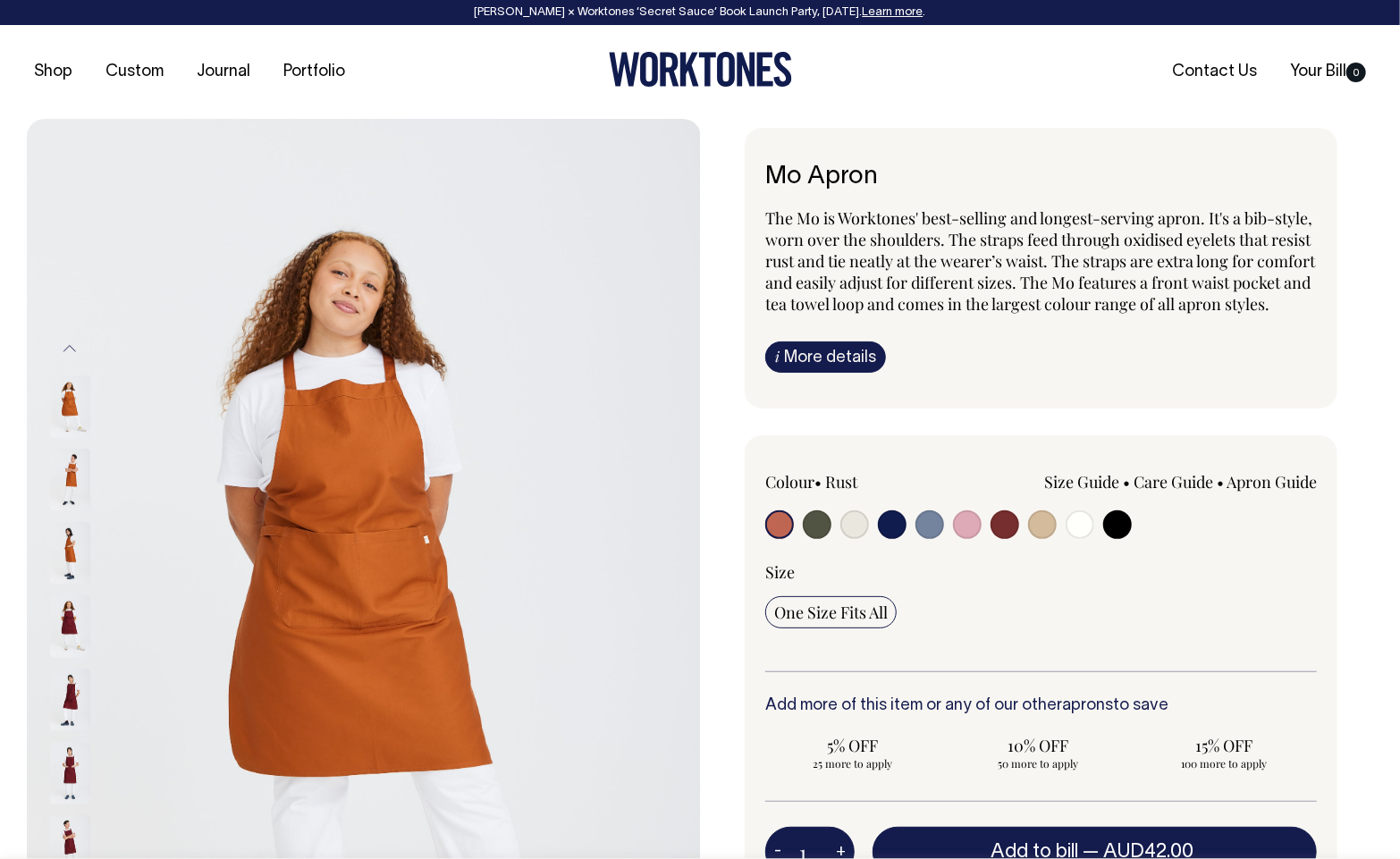
click at [77, 564] on img at bounding box center [70, 554] width 40 height 63
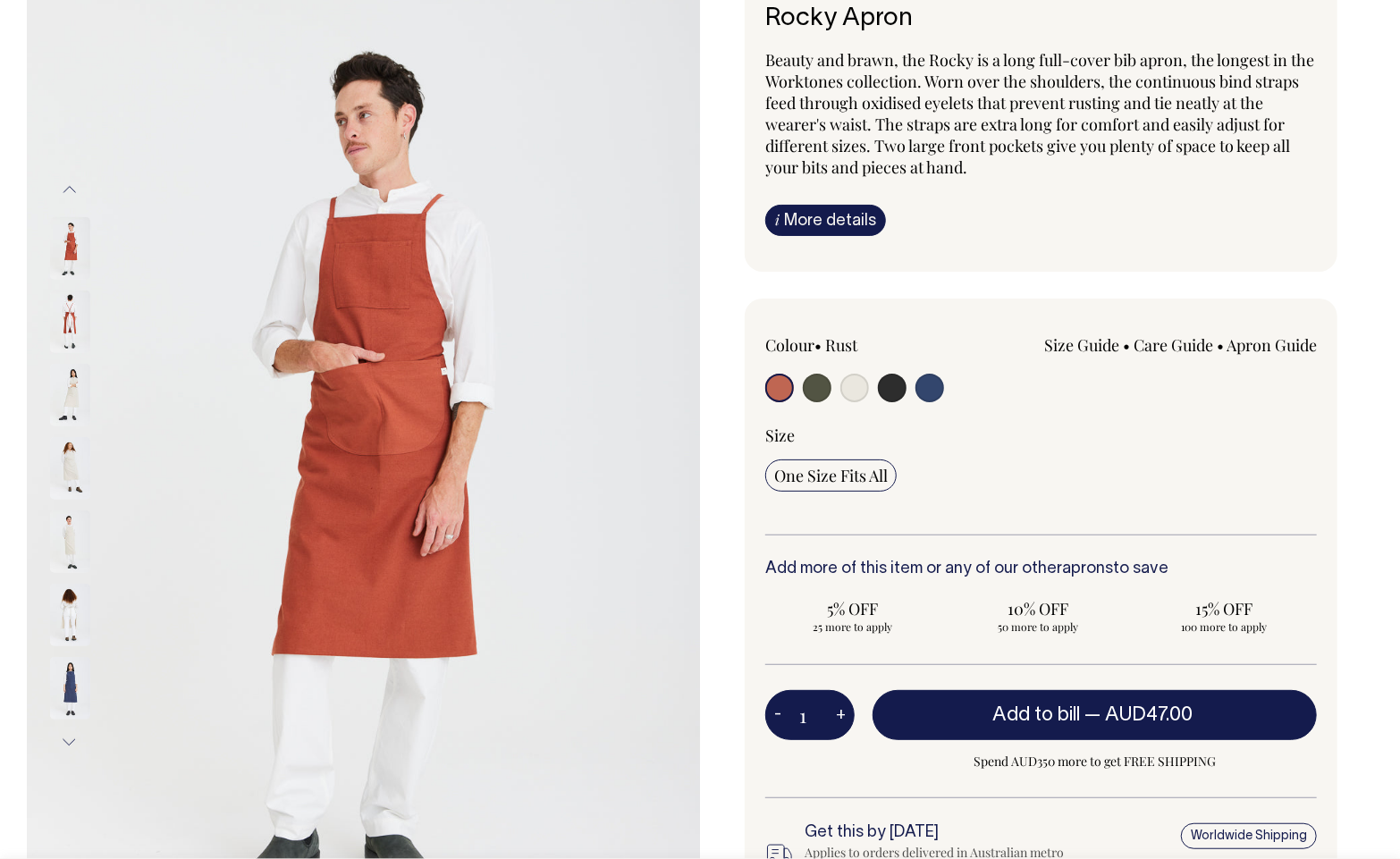
scroll to position [159, 0]
click at [72, 317] on img at bounding box center [70, 321] width 40 height 63
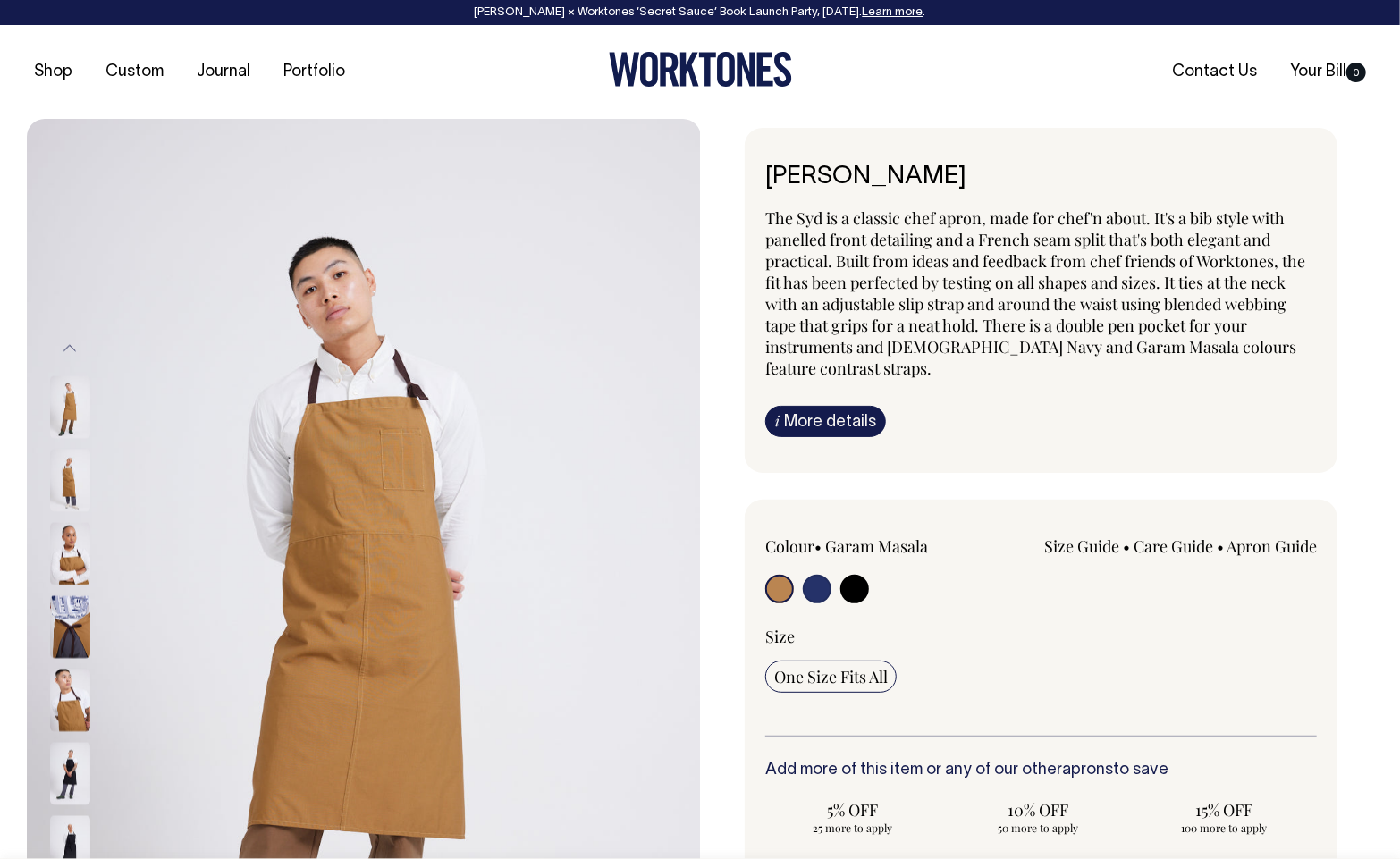
click at [67, 558] on img at bounding box center [70, 554] width 40 height 63
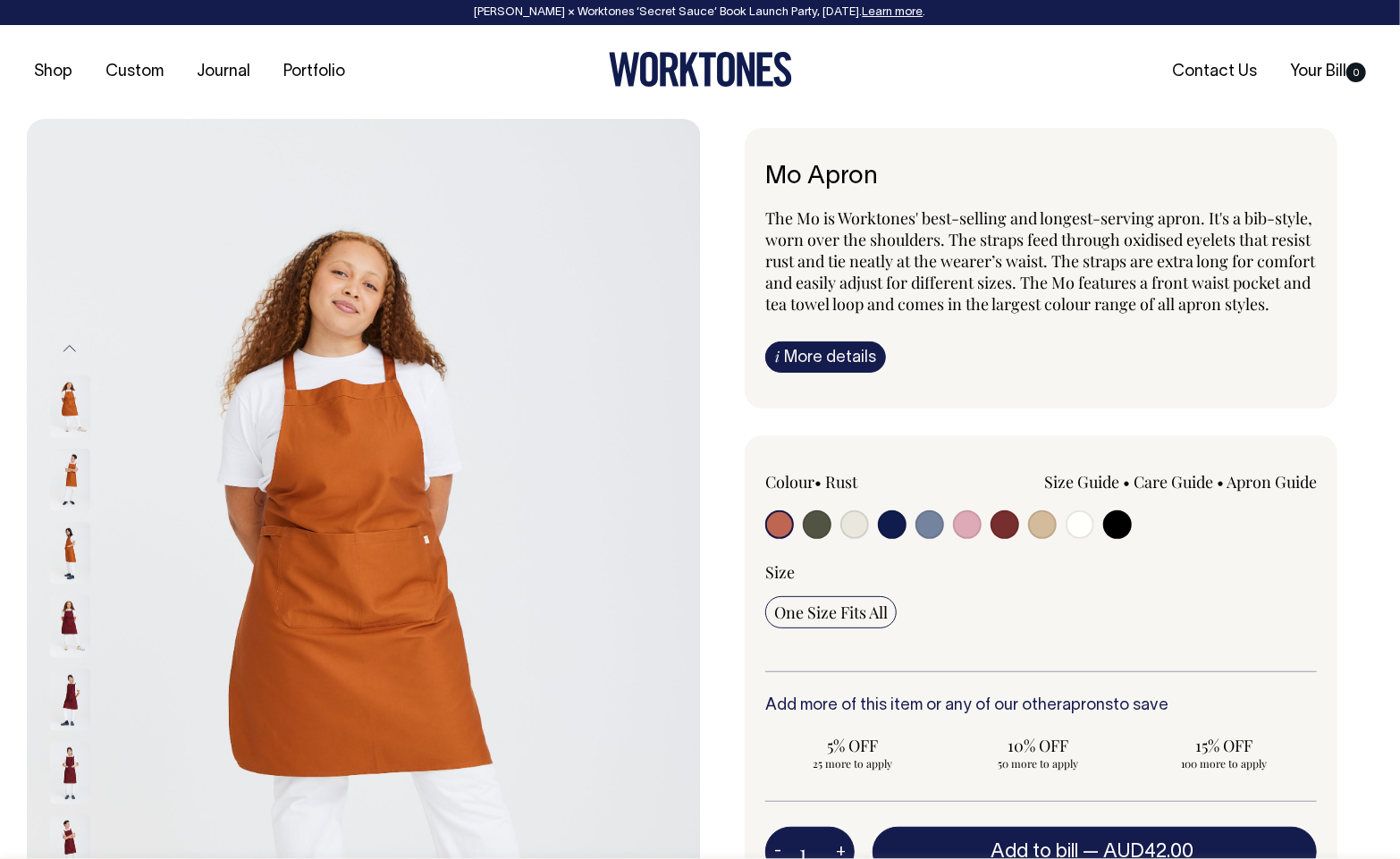
click at [66, 549] on img at bounding box center [70, 554] width 40 height 63
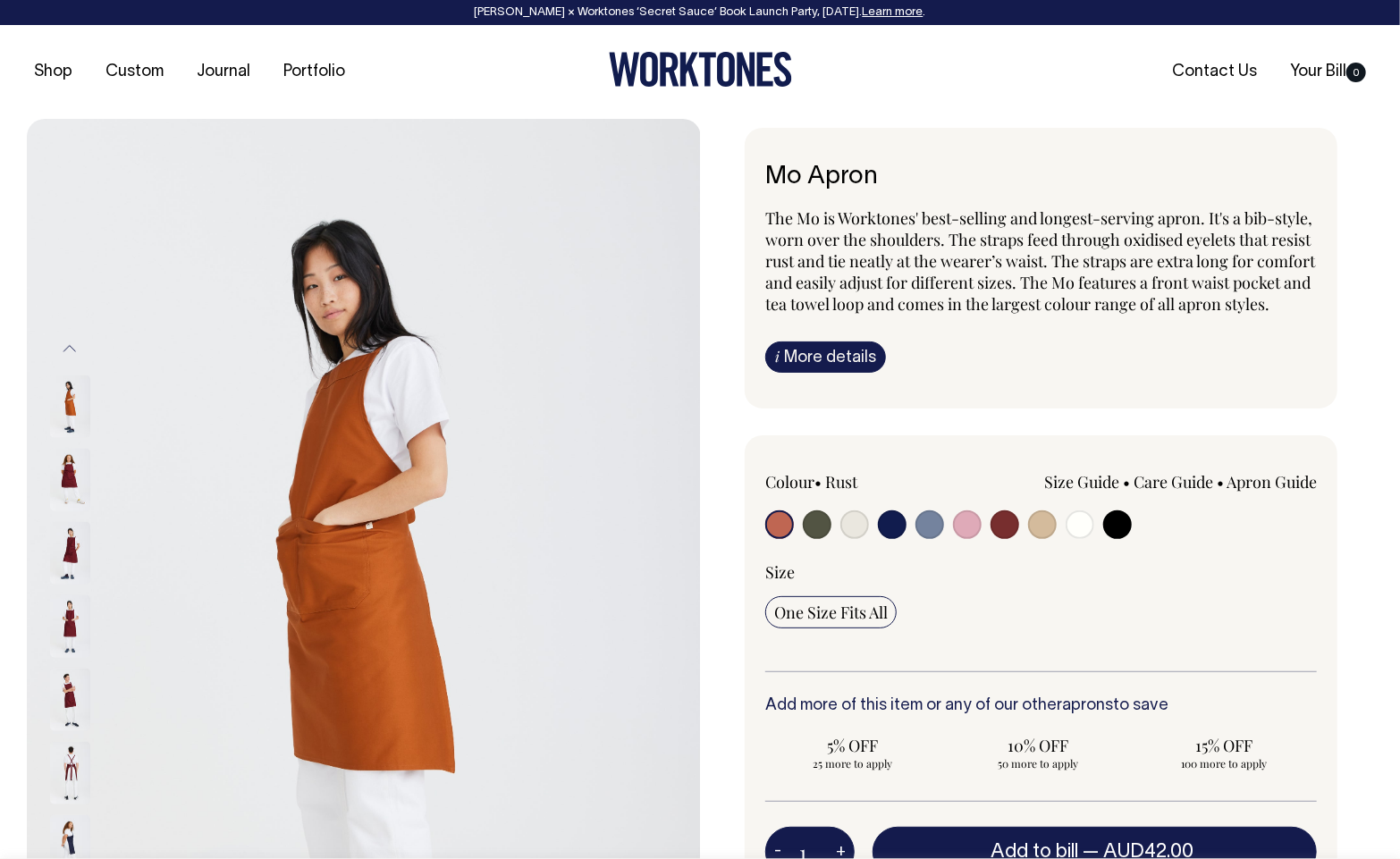
click at [62, 601] on div at bounding box center [94, 626] width 89 height 73
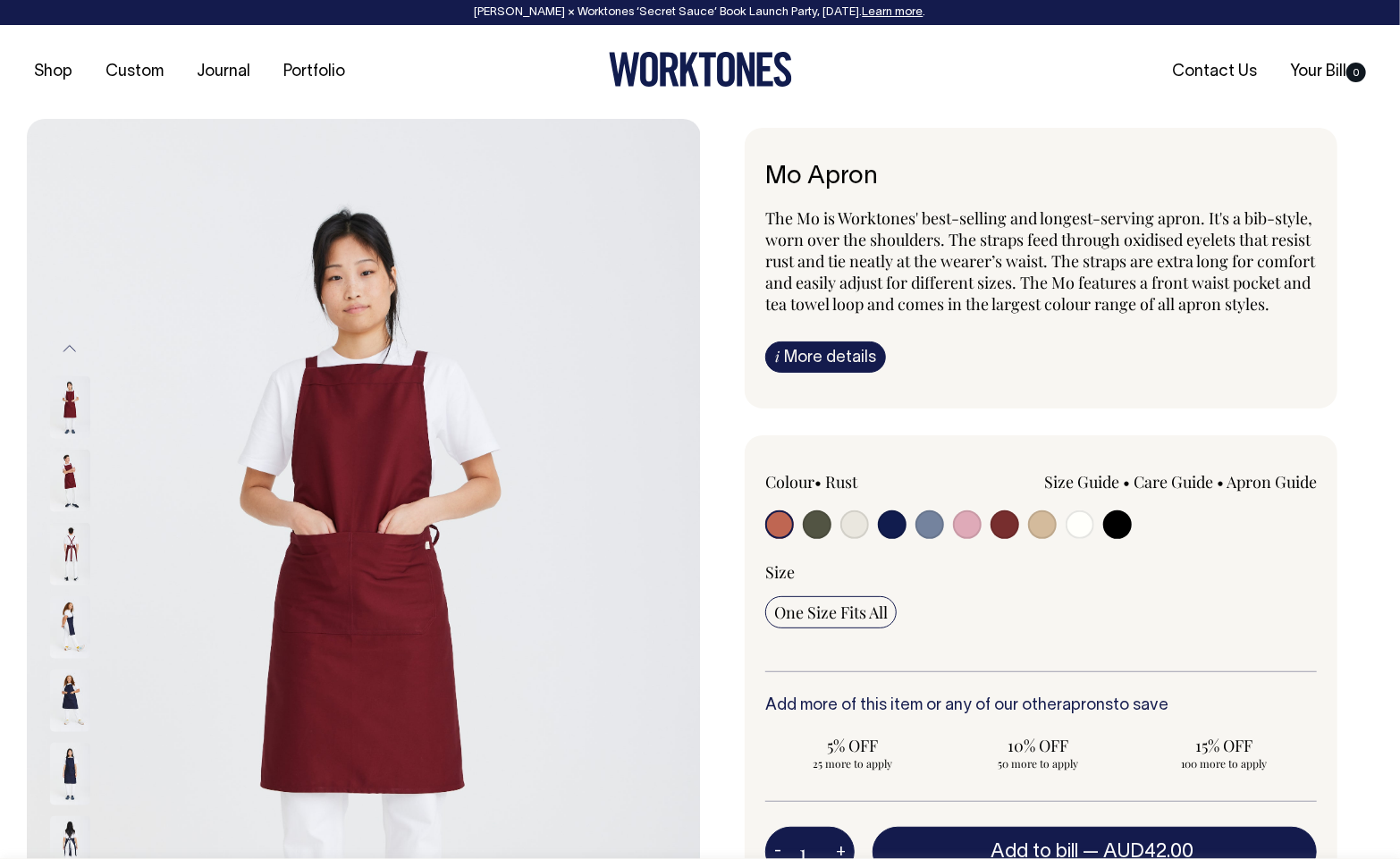
click at [72, 563] on img at bounding box center [70, 554] width 40 height 63
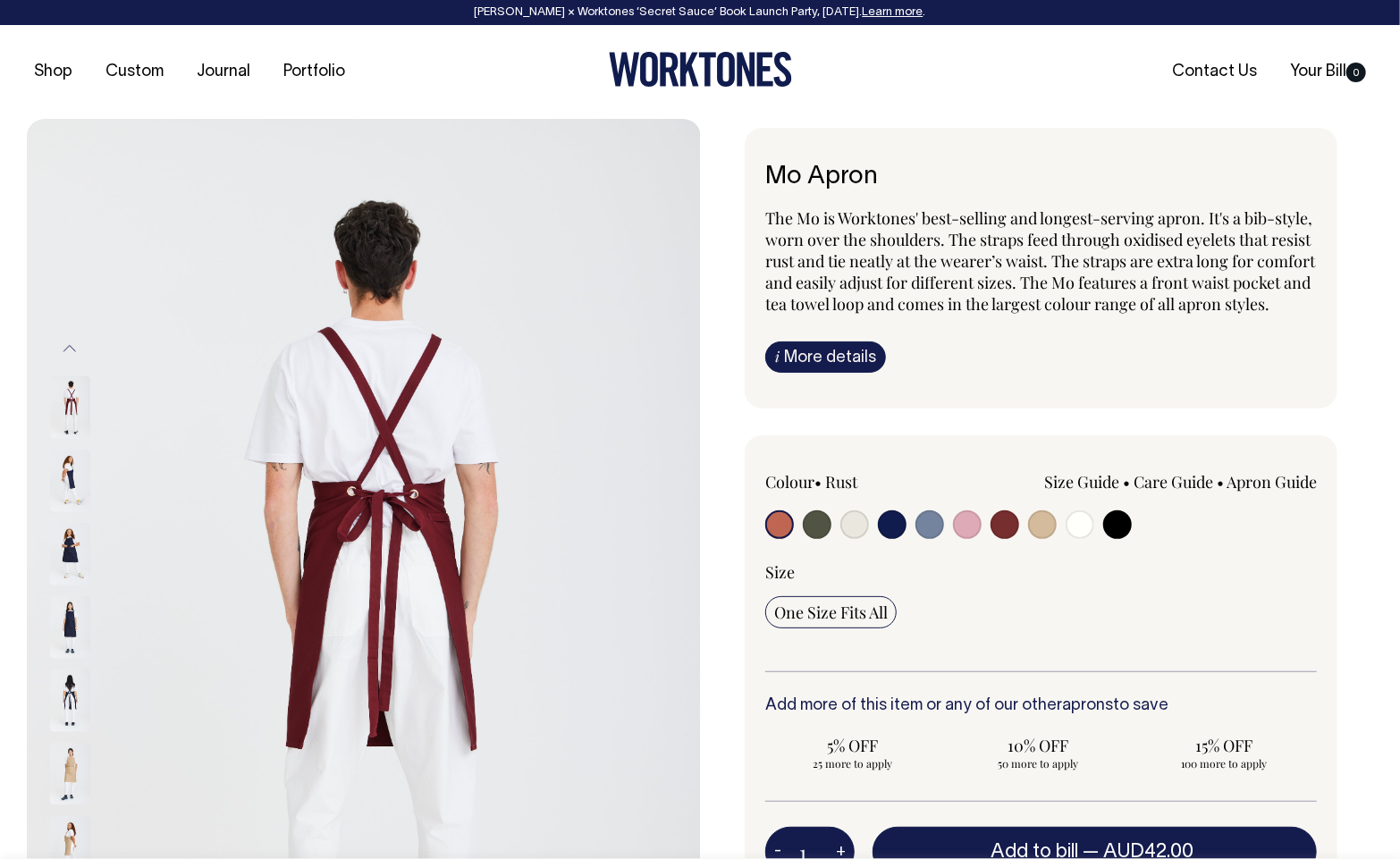
click at [61, 547] on img at bounding box center [70, 554] width 40 height 63
click at [67, 352] on button "Previous" at bounding box center [69, 348] width 27 height 40
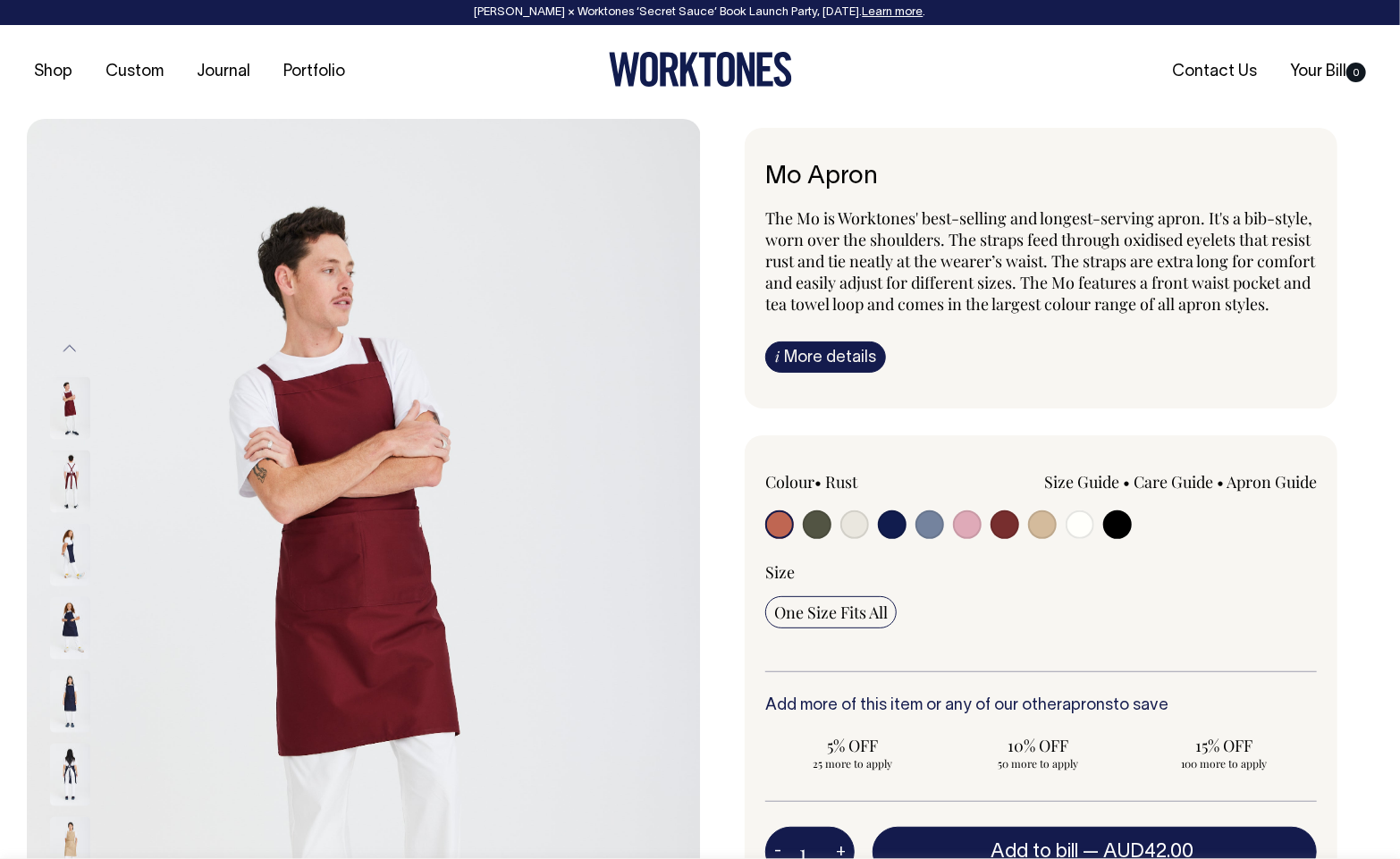
click at [64, 403] on img at bounding box center [70, 408] width 40 height 63
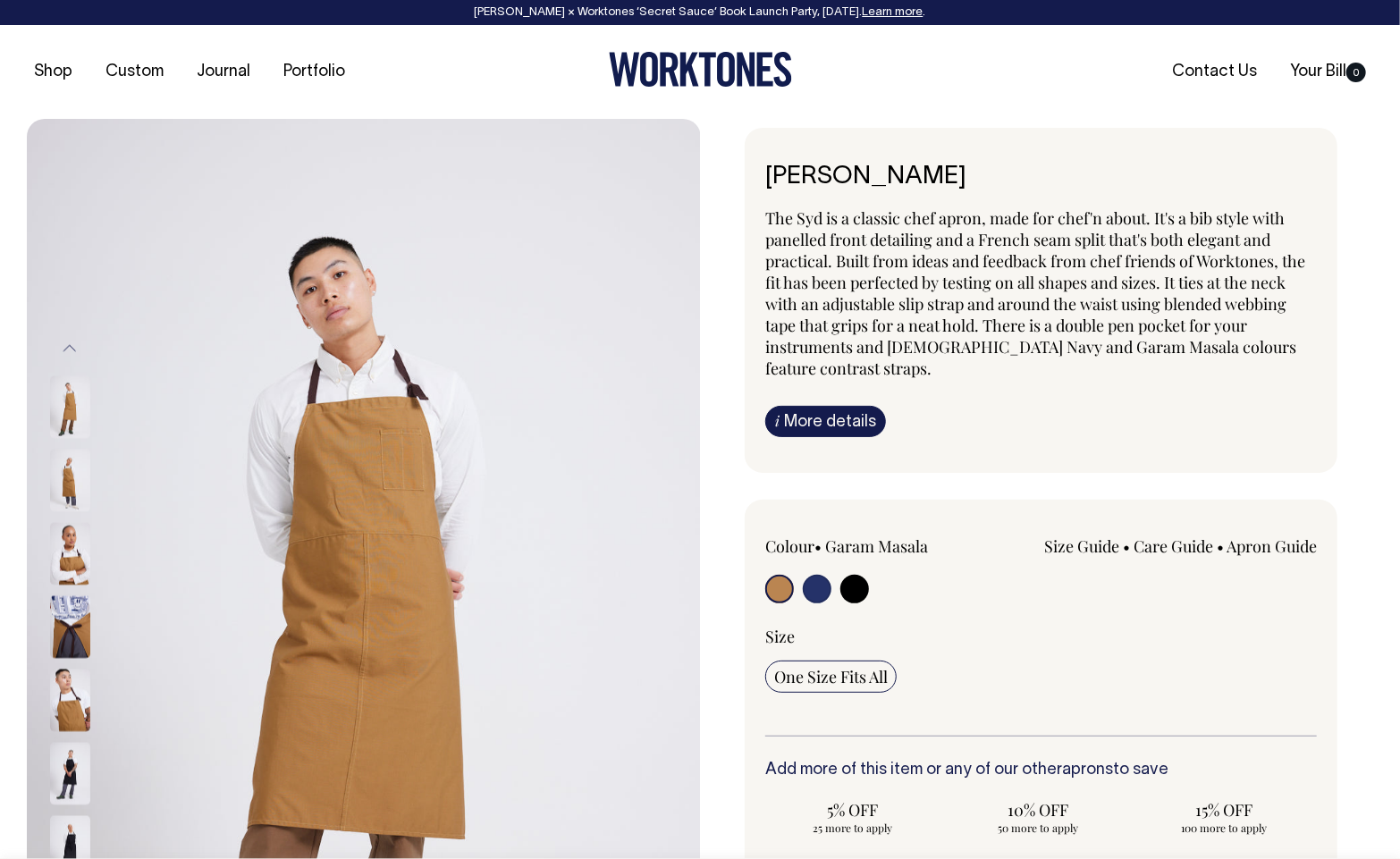
click at [60, 555] on img at bounding box center [70, 554] width 40 height 63
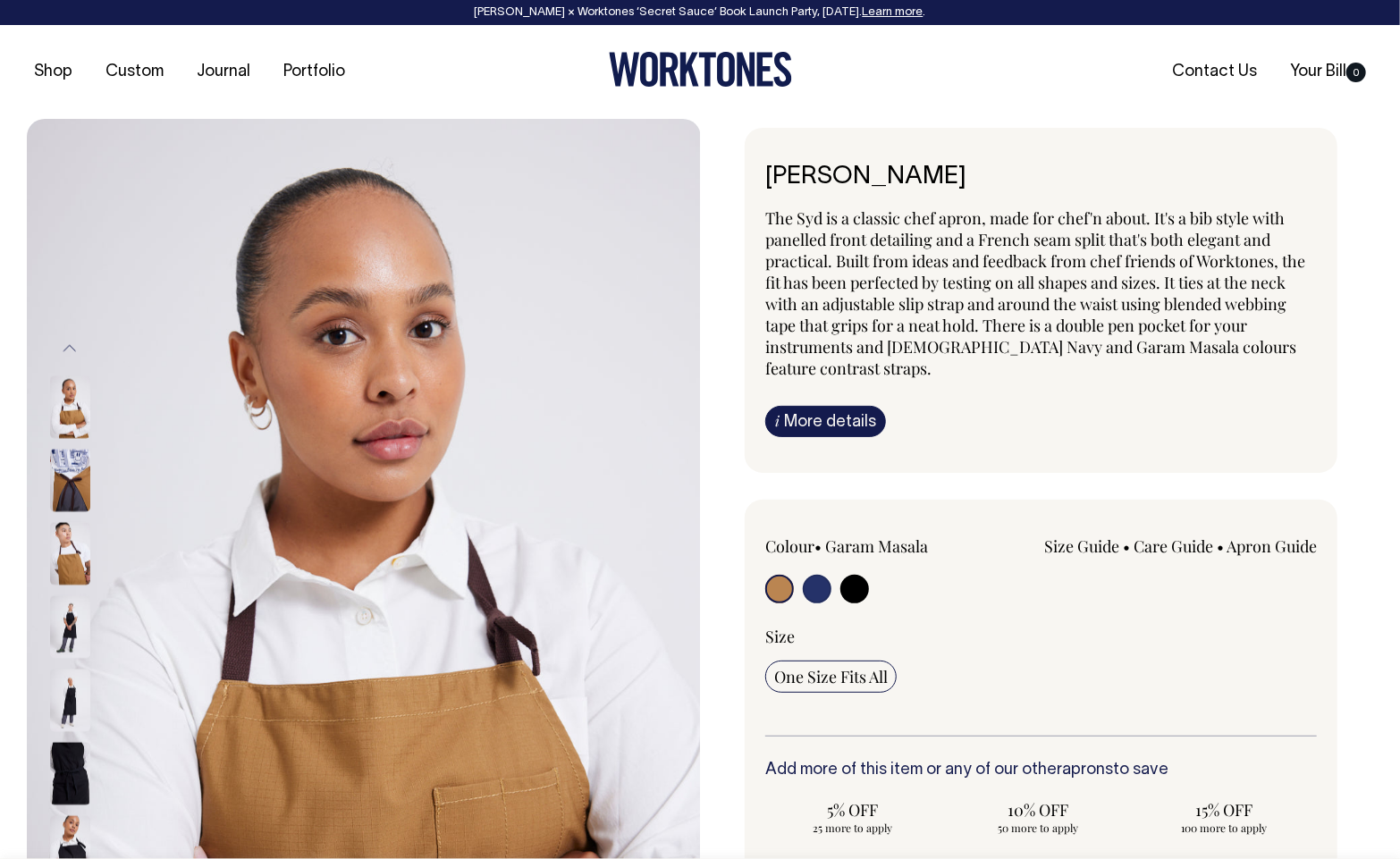
click at [70, 636] on div at bounding box center [94, 626] width 89 height 73
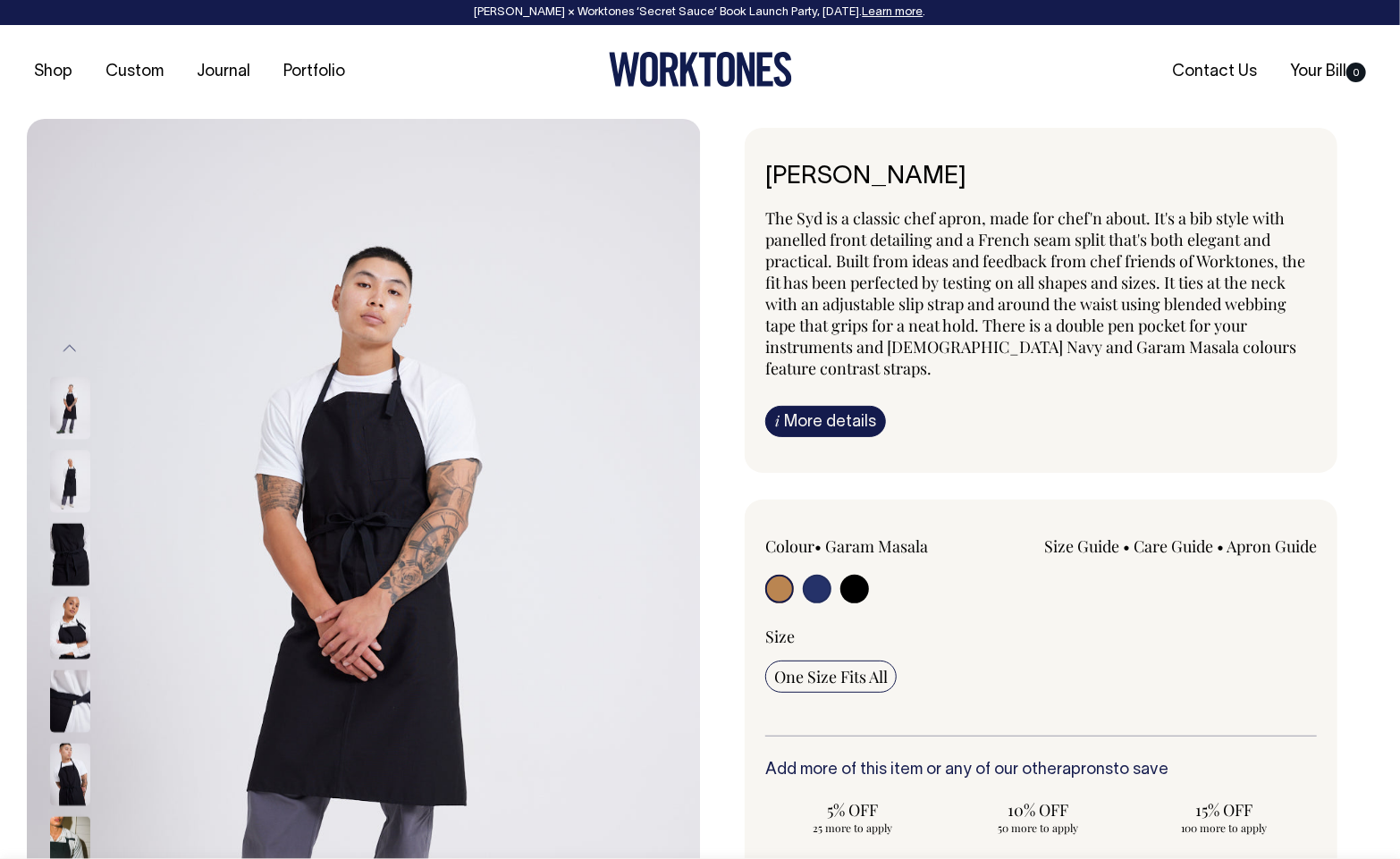
click at [71, 557] on img at bounding box center [70, 554] width 40 height 63
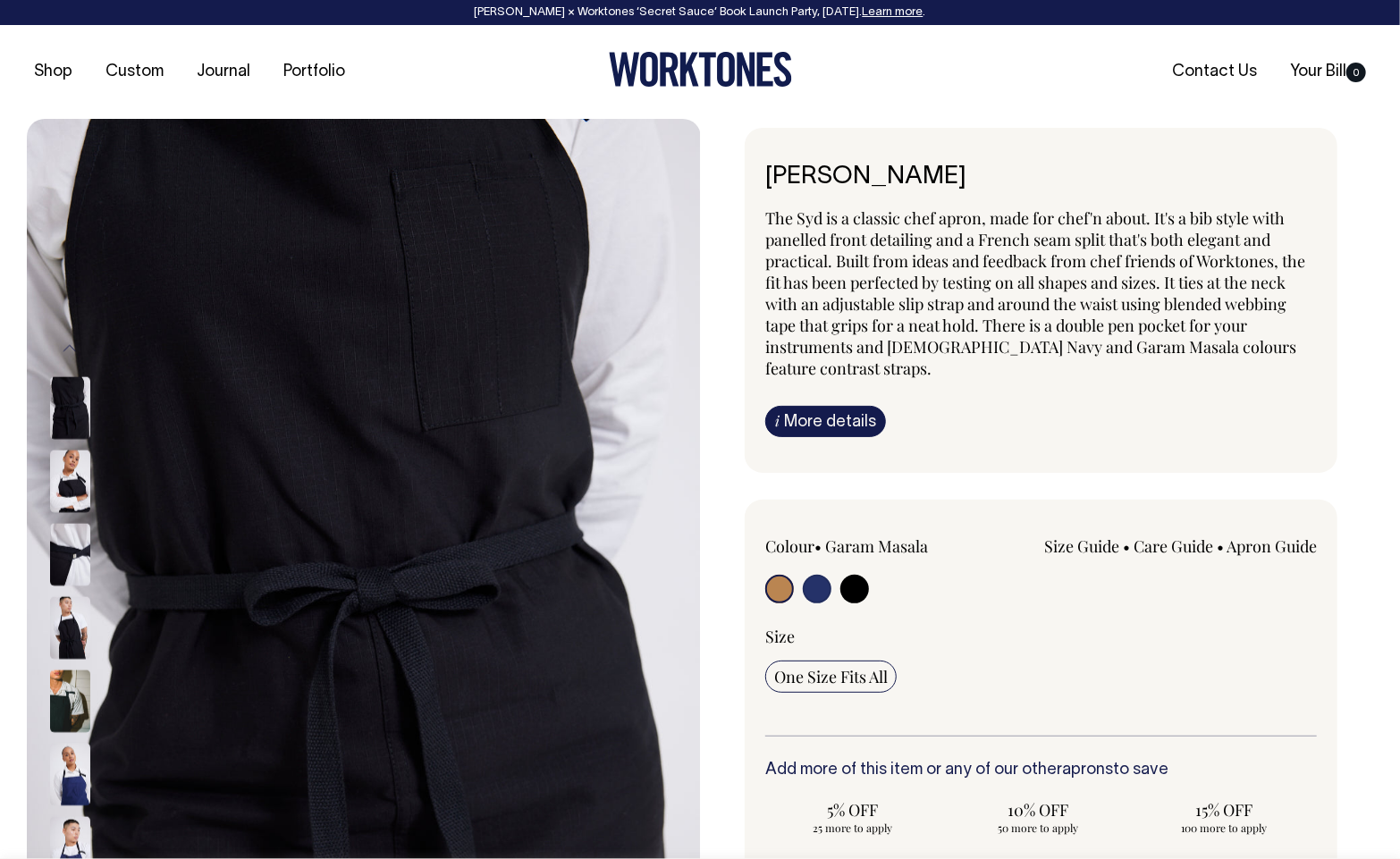
click at [89, 402] on img at bounding box center [70, 408] width 40 height 63
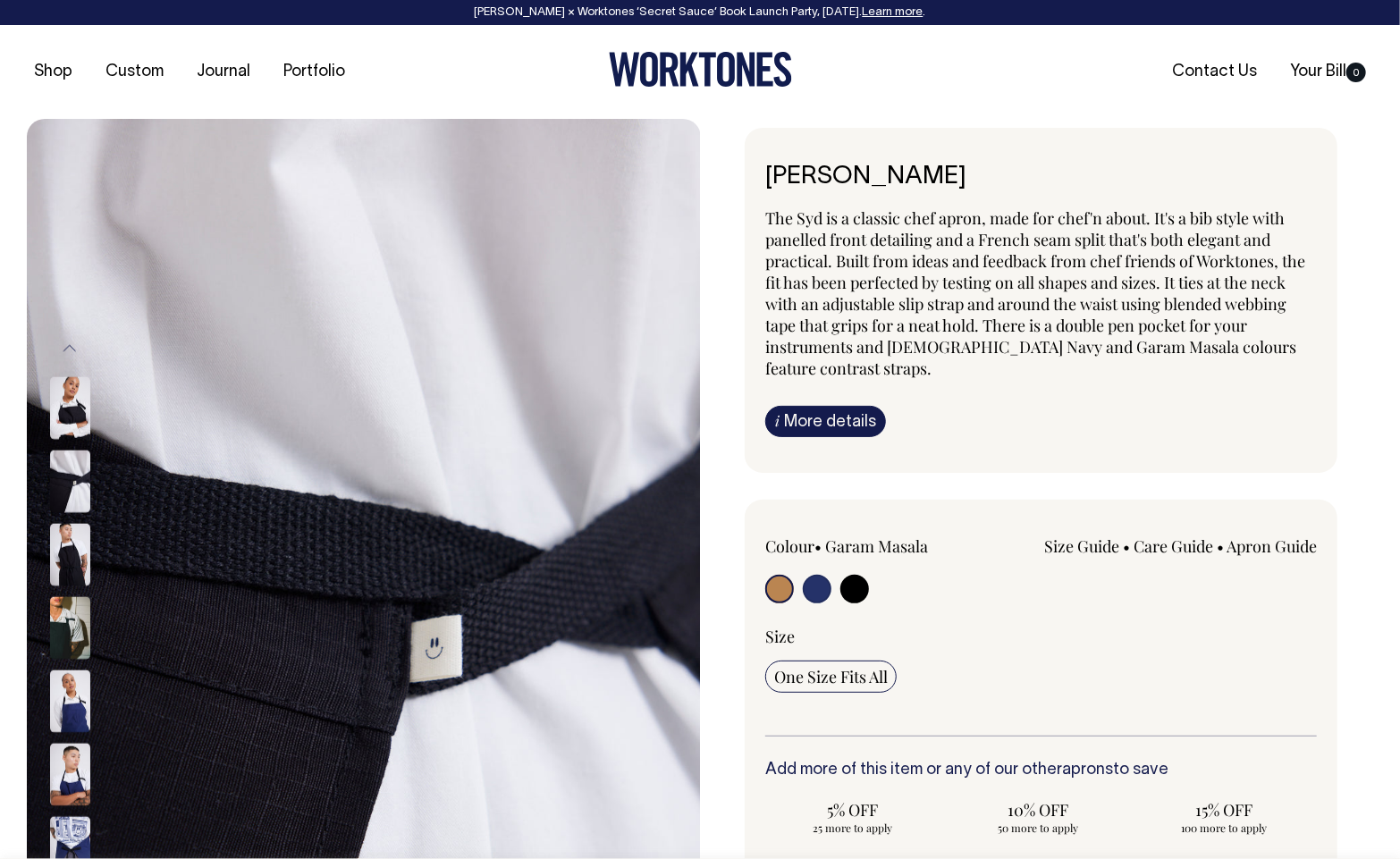
click at [60, 763] on img at bounding box center [70, 774] width 40 height 63
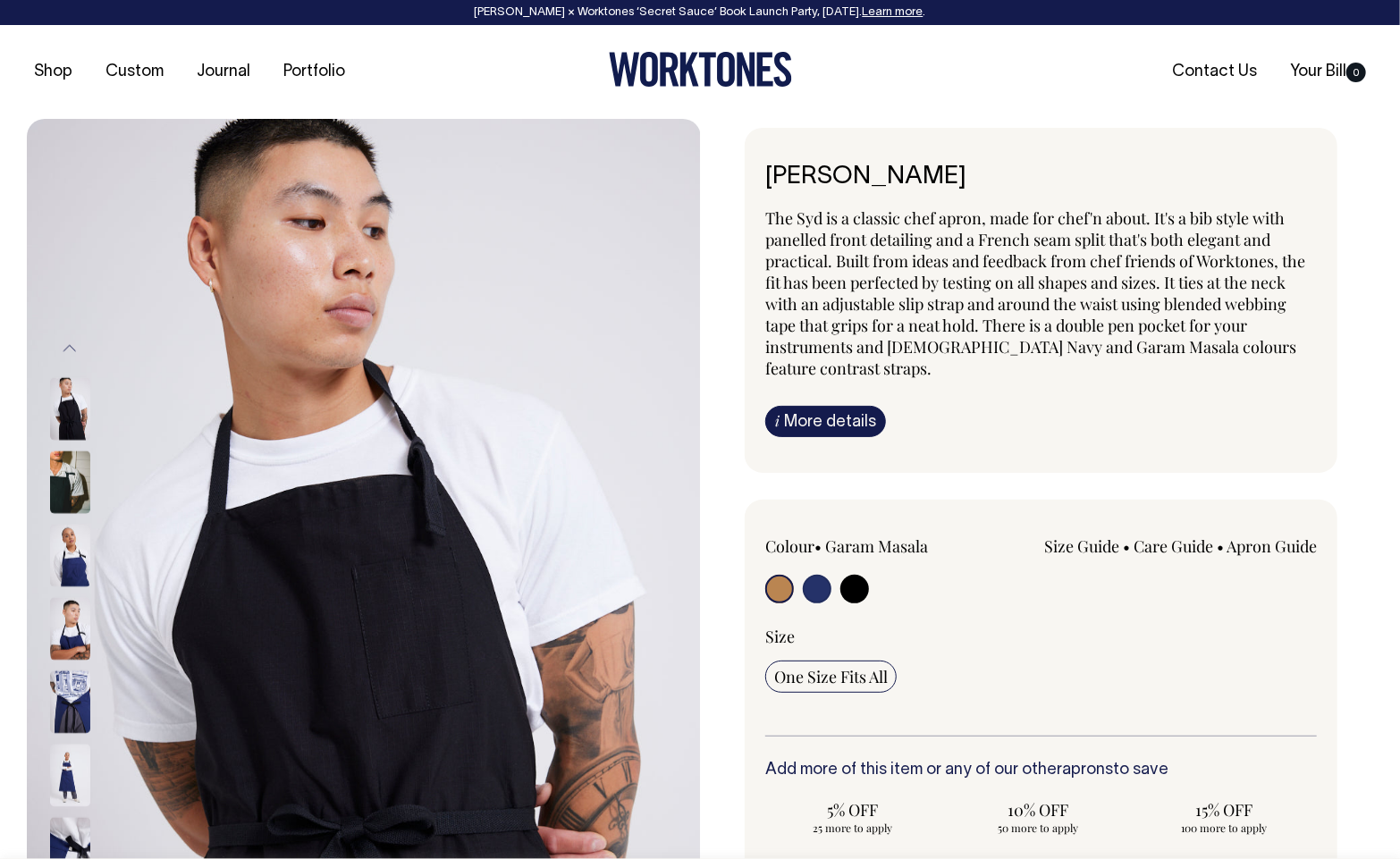
click at [79, 772] on img at bounding box center [70, 775] width 40 height 63
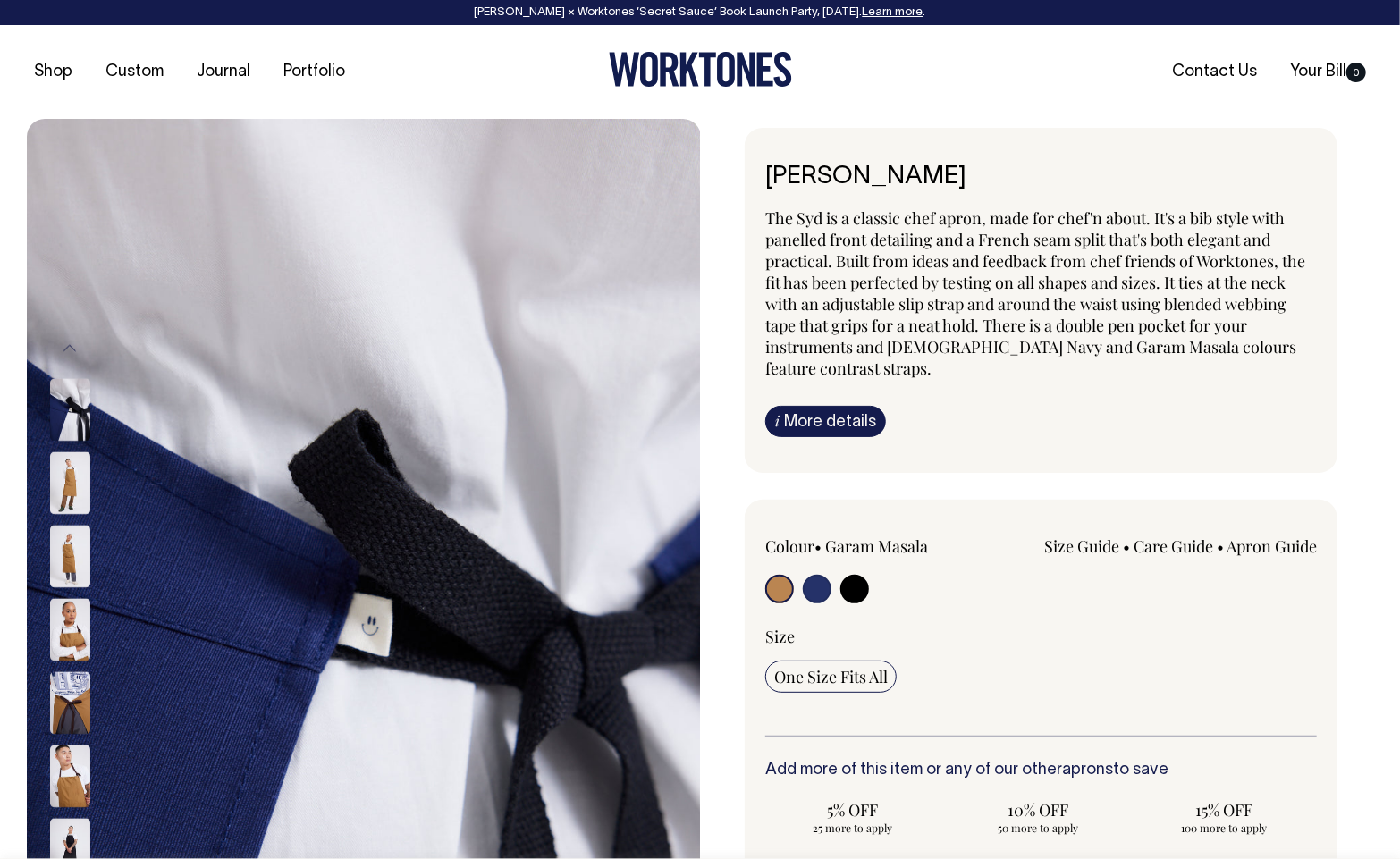
click at [65, 557] on img at bounding box center [70, 556] width 40 height 63
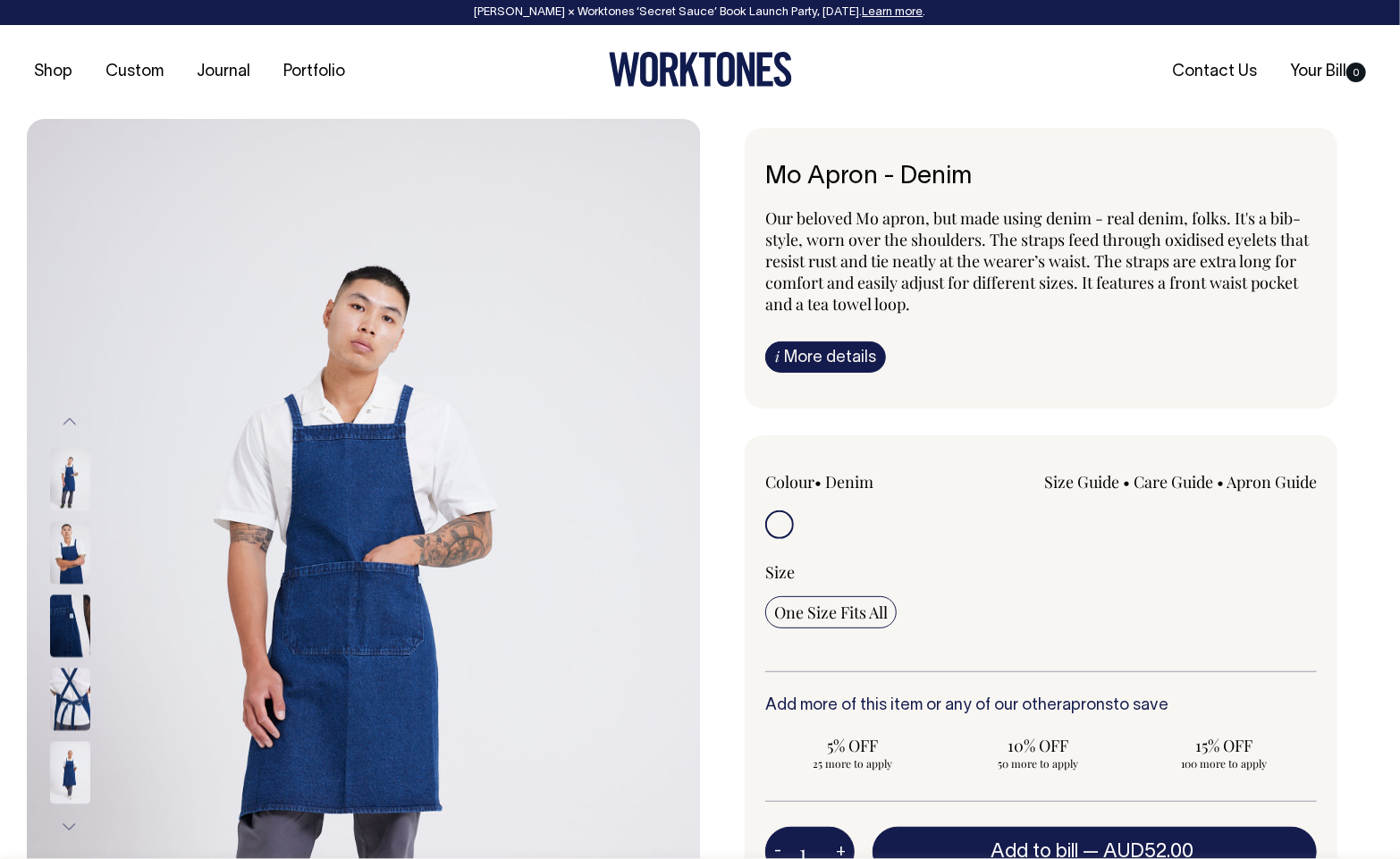
click at [63, 608] on img at bounding box center [70, 626] width 40 height 63
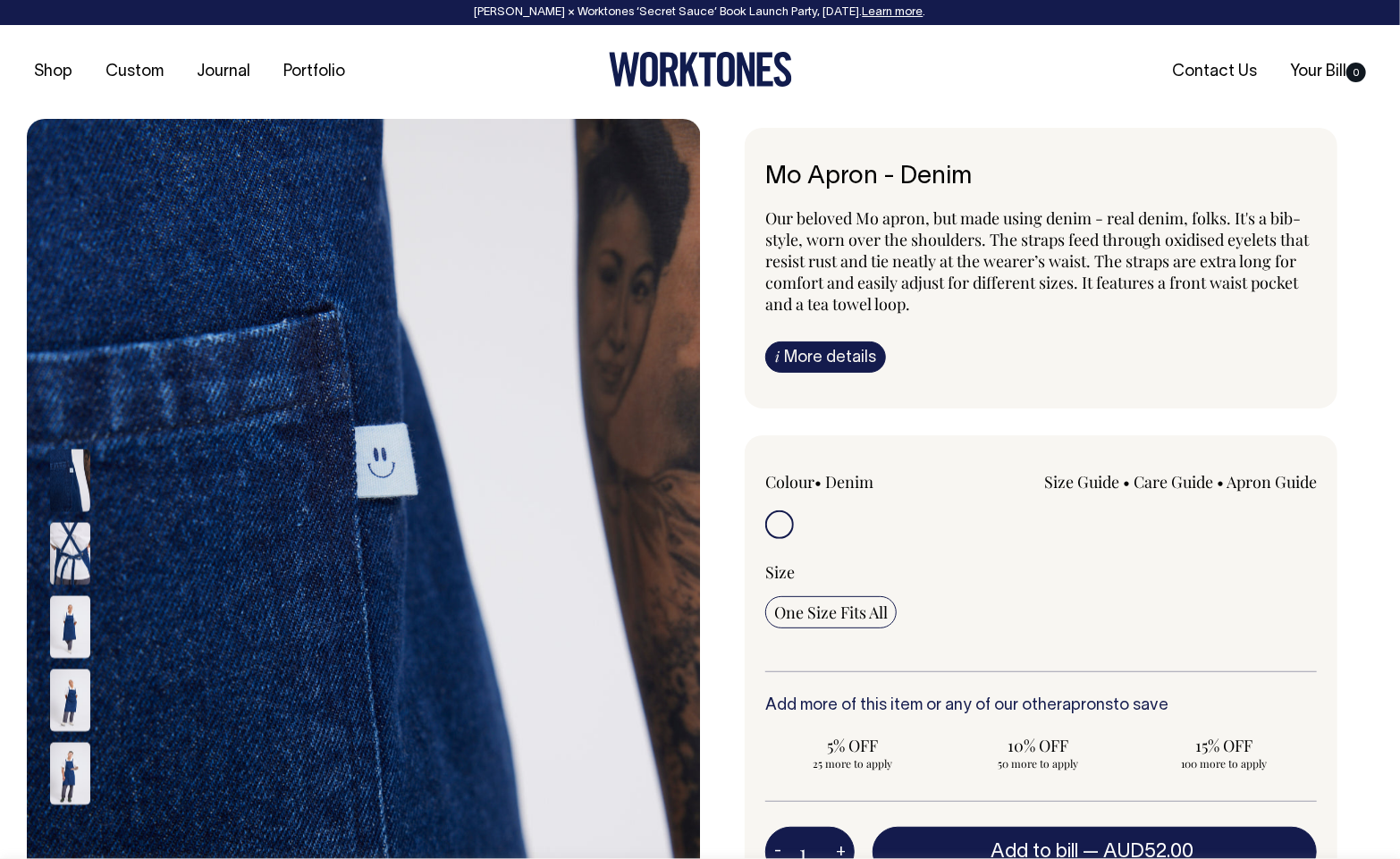
click at [63, 642] on img at bounding box center [70, 627] width 40 height 63
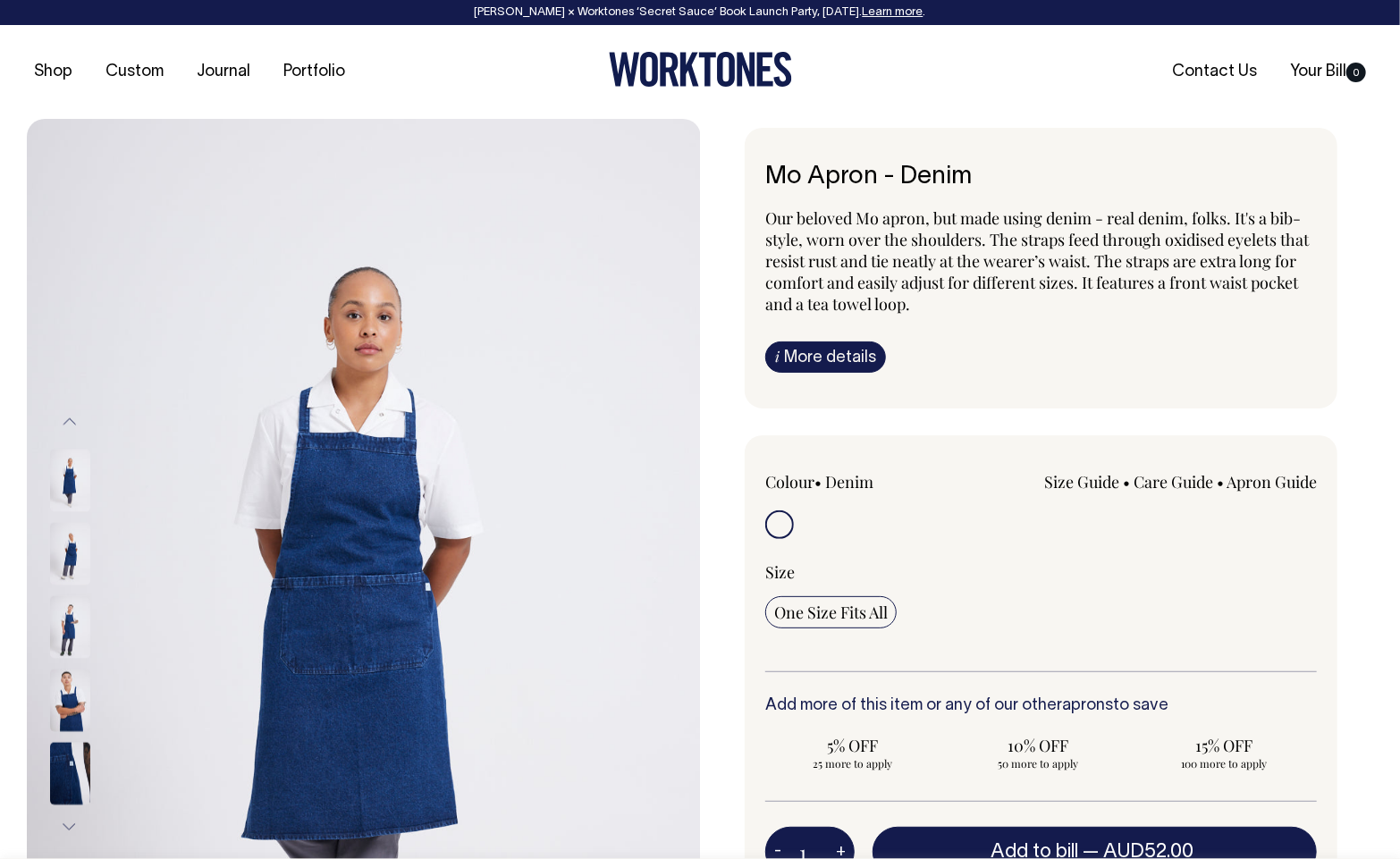
click at [73, 687] on img at bounding box center [70, 700] width 40 height 63
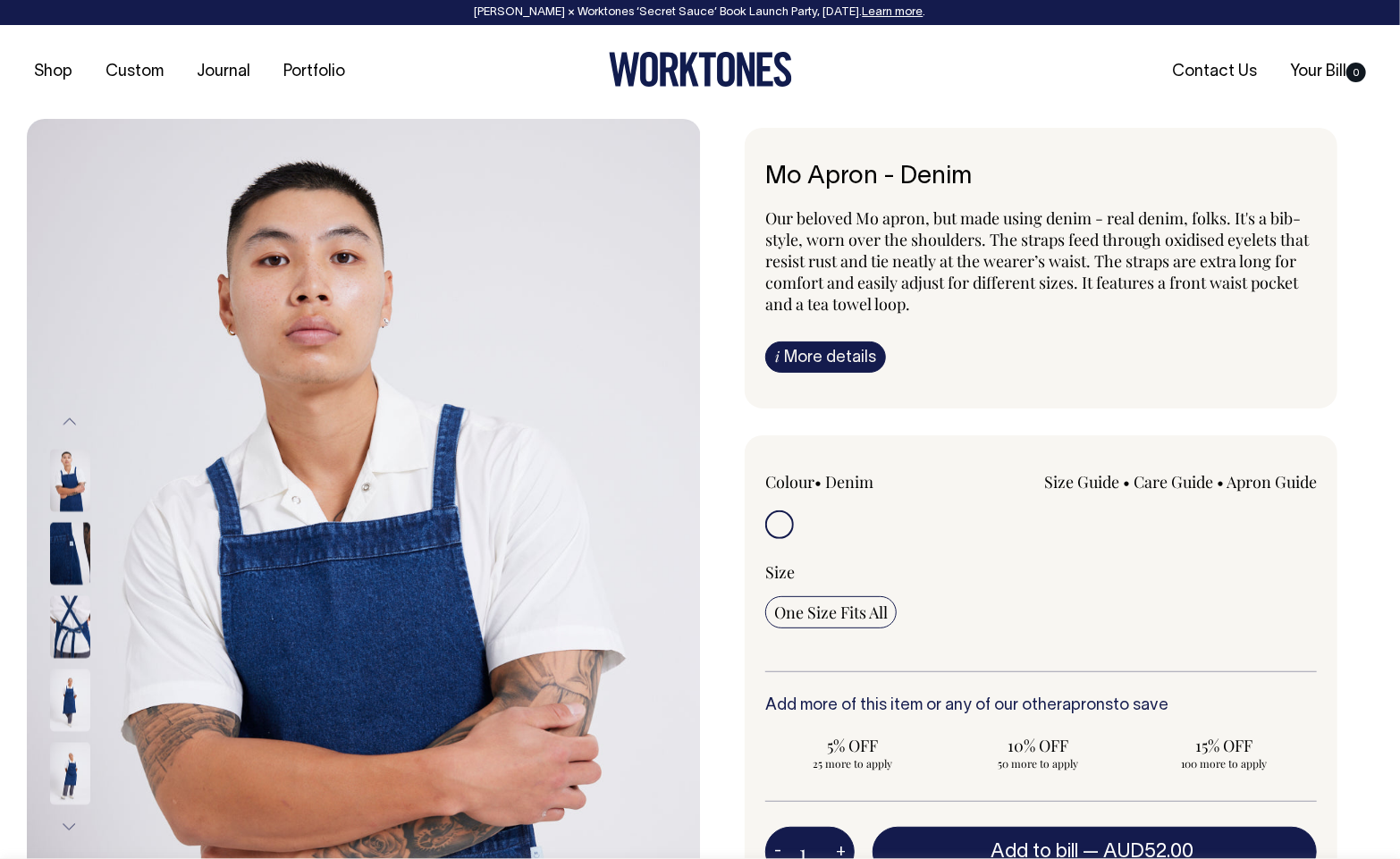
click at [81, 486] on img at bounding box center [70, 480] width 40 height 63
click at [72, 632] on img at bounding box center [70, 627] width 40 height 63
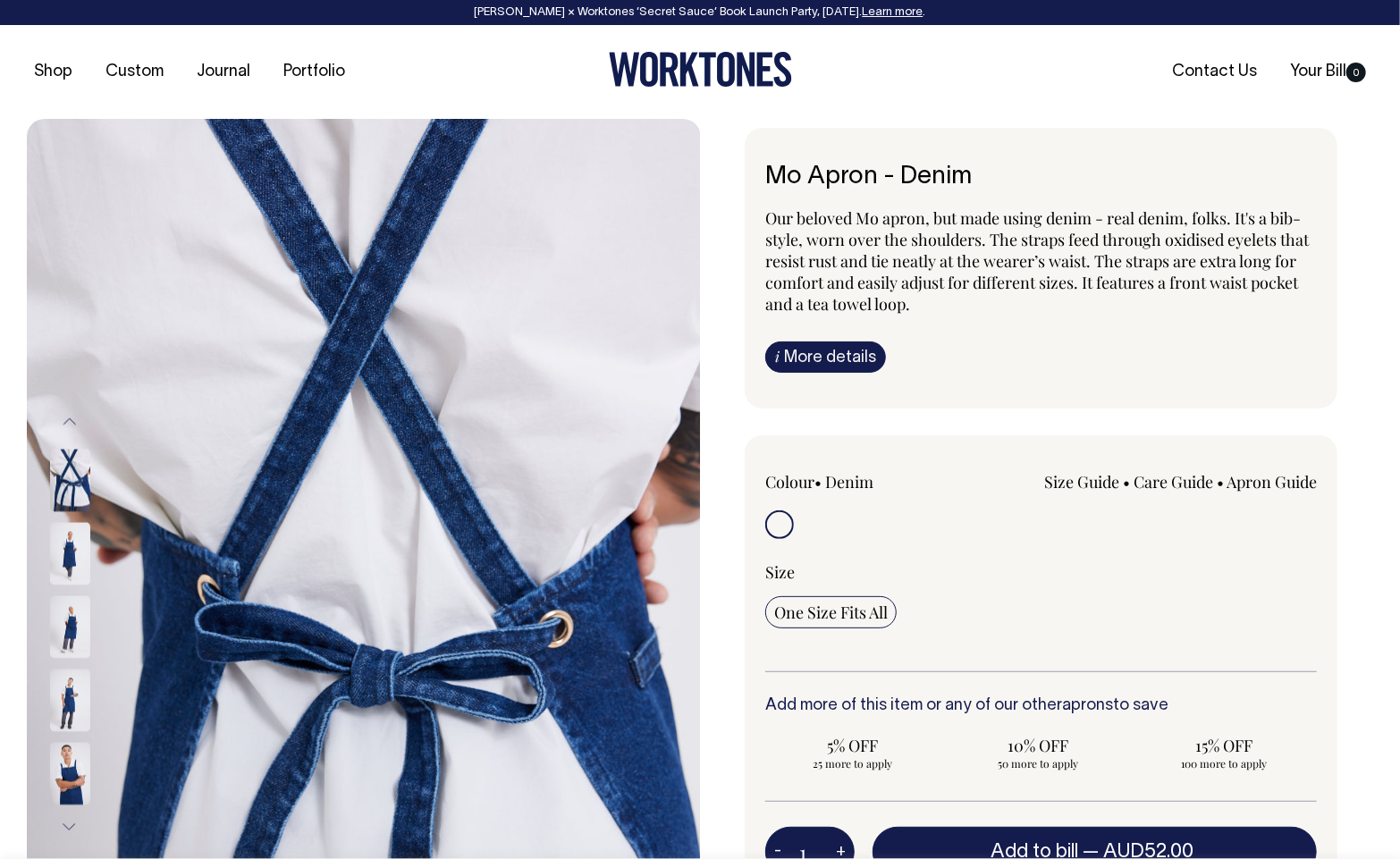
click at [56, 698] on img at bounding box center [70, 700] width 40 height 63
